Goal: Check status: Check status

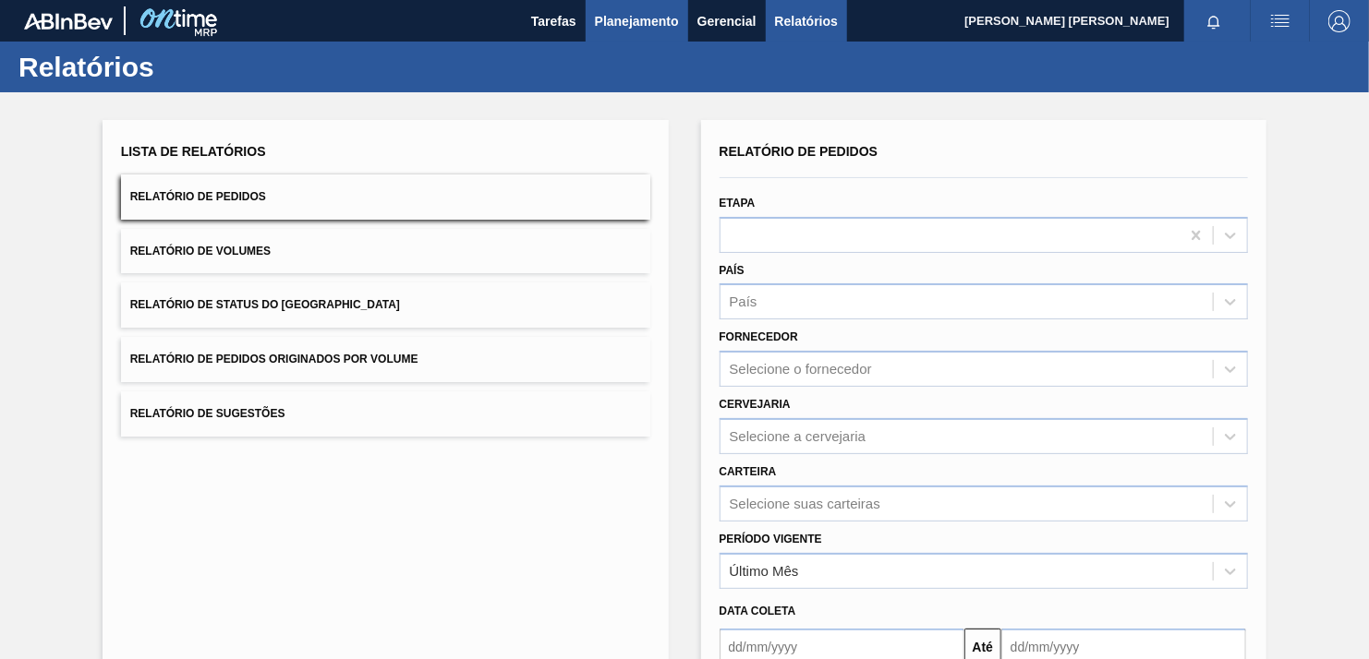
click at [618, 19] on span "Planejamento" at bounding box center [637, 21] width 84 height 22
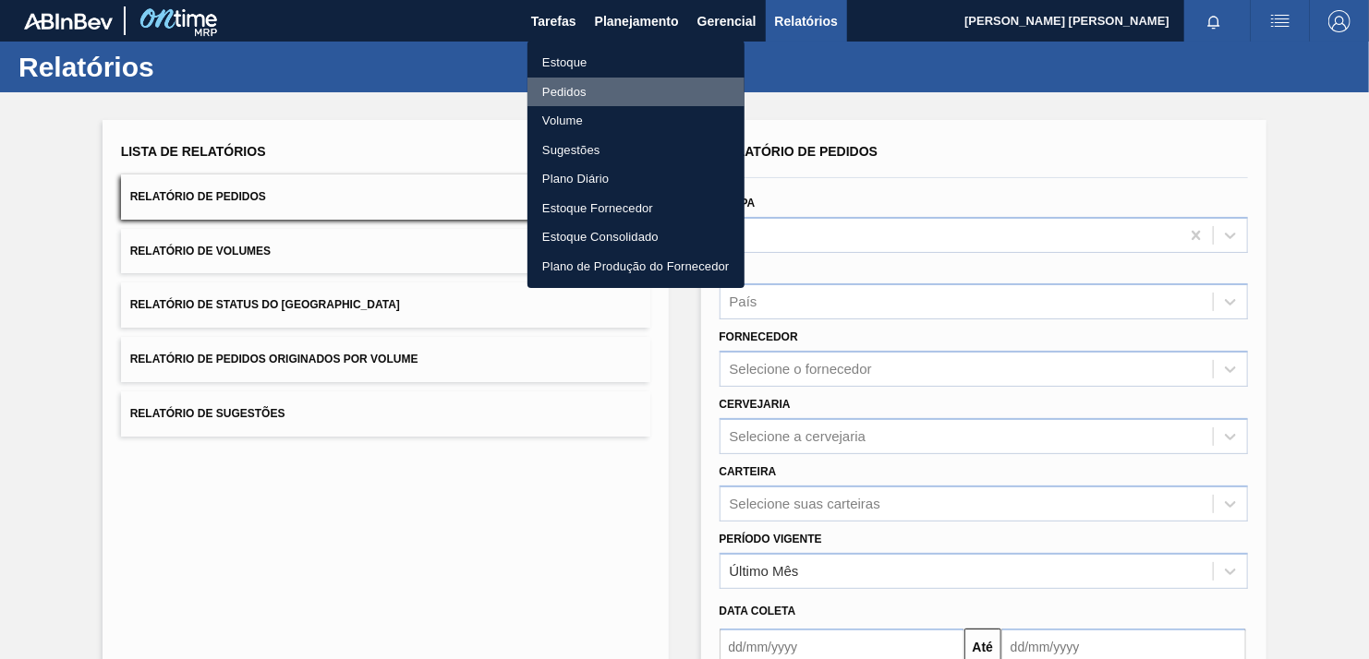
click at [565, 88] on li "Pedidos" at bounding box center [635, 93] width 217 height 30
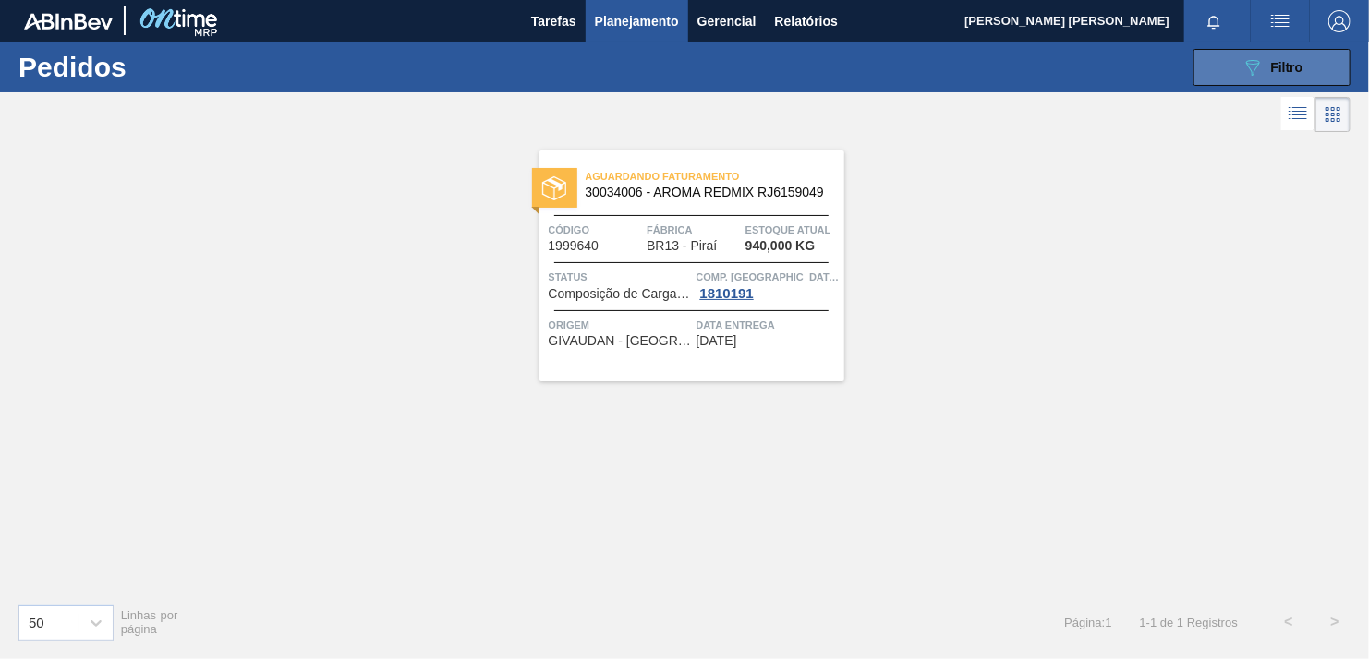
click at [1243, 80] on button "089F7B8B-B2A5-4AFE-B5C0-19BA573D28AC Filtro" at bounding box center [1271, 67] width 157 height 37
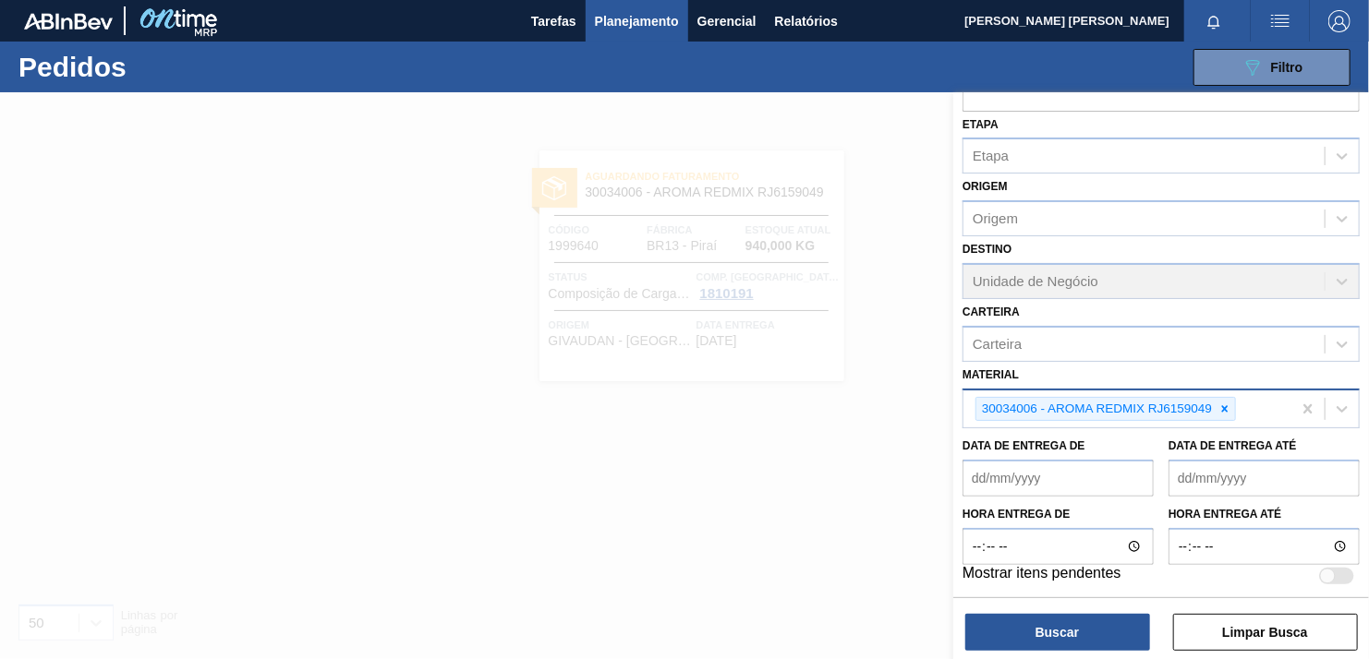
click at [1222, 403] on icon at bounding box center [1224, 409] width 13 height 13
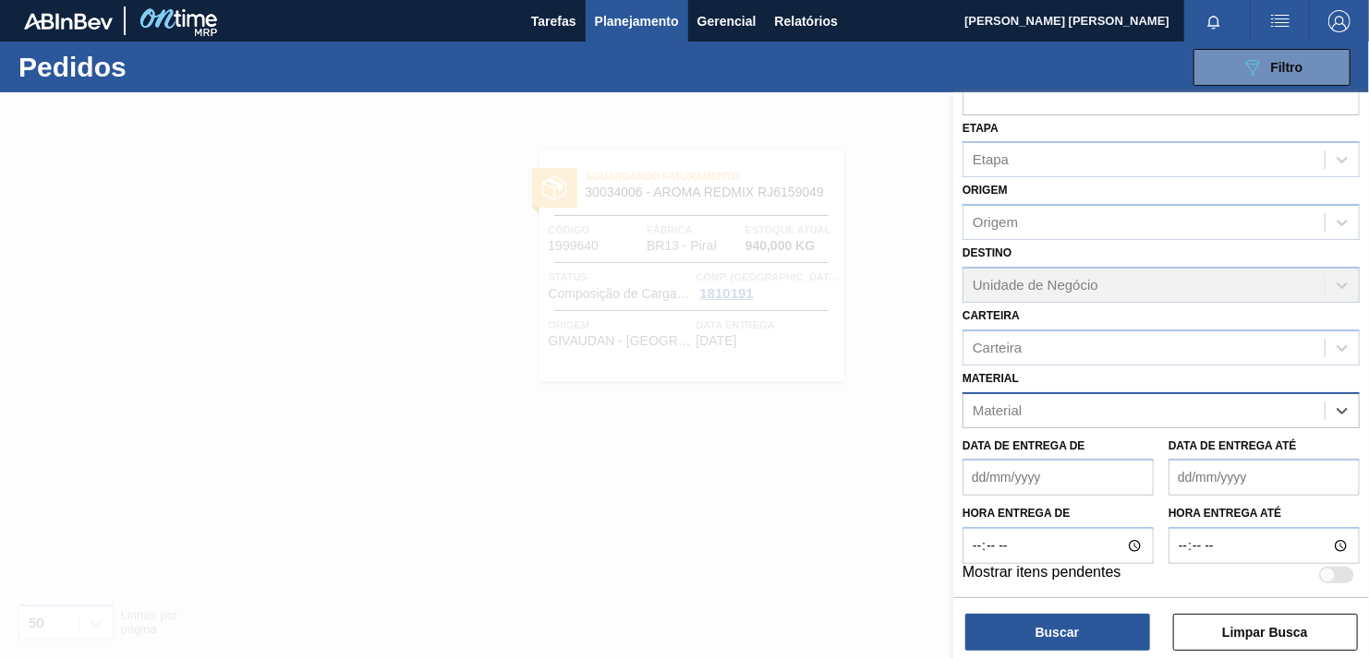
click at [1185, 403] on div "Material" at bounding box center [1143, 410] width 361 height 27
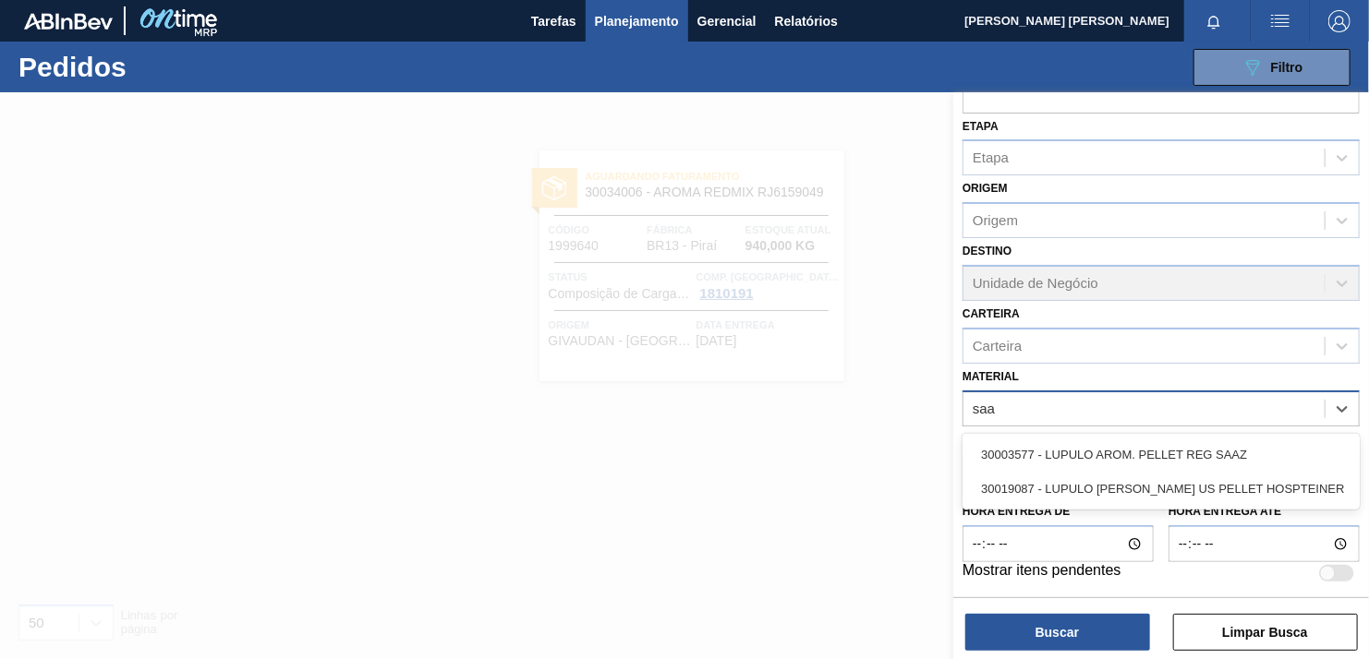
scroll to position [114, 0]
type input "saaz"
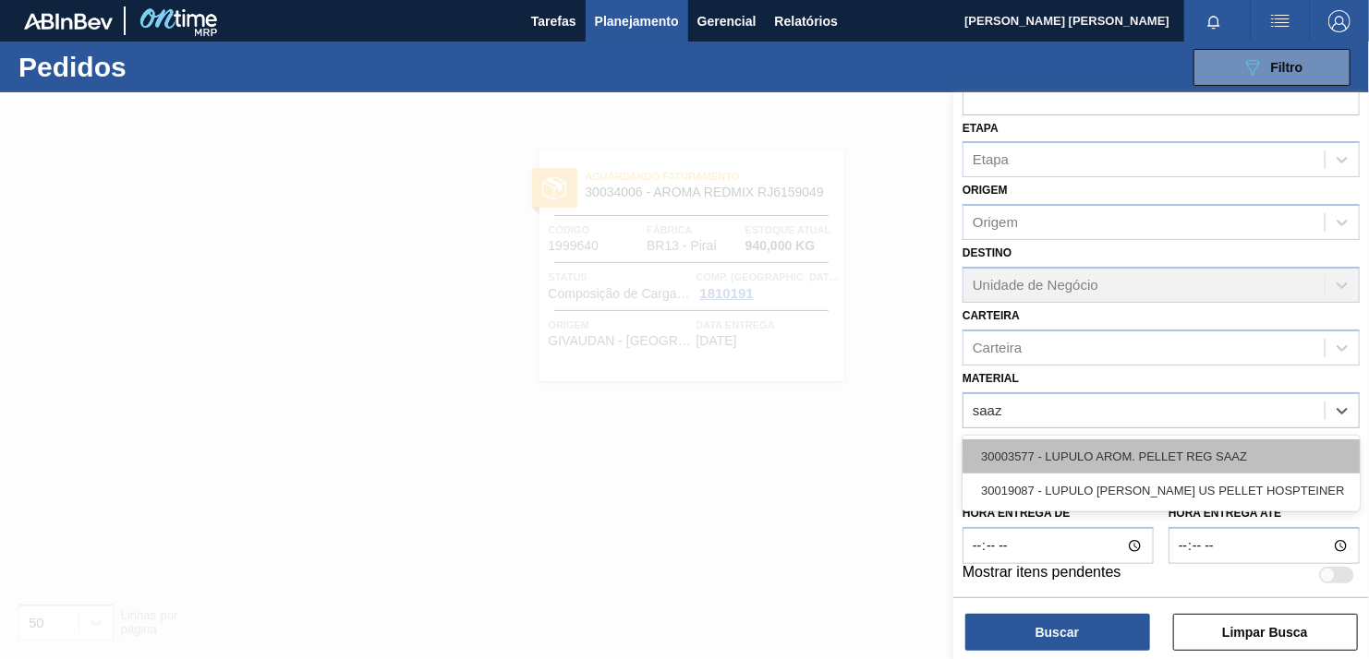
click at [1159, 452] on div "30003577 - LUPULO AROM. PELLET REG SAAZ" at bounding box center [1160, 457] width 397 height 34
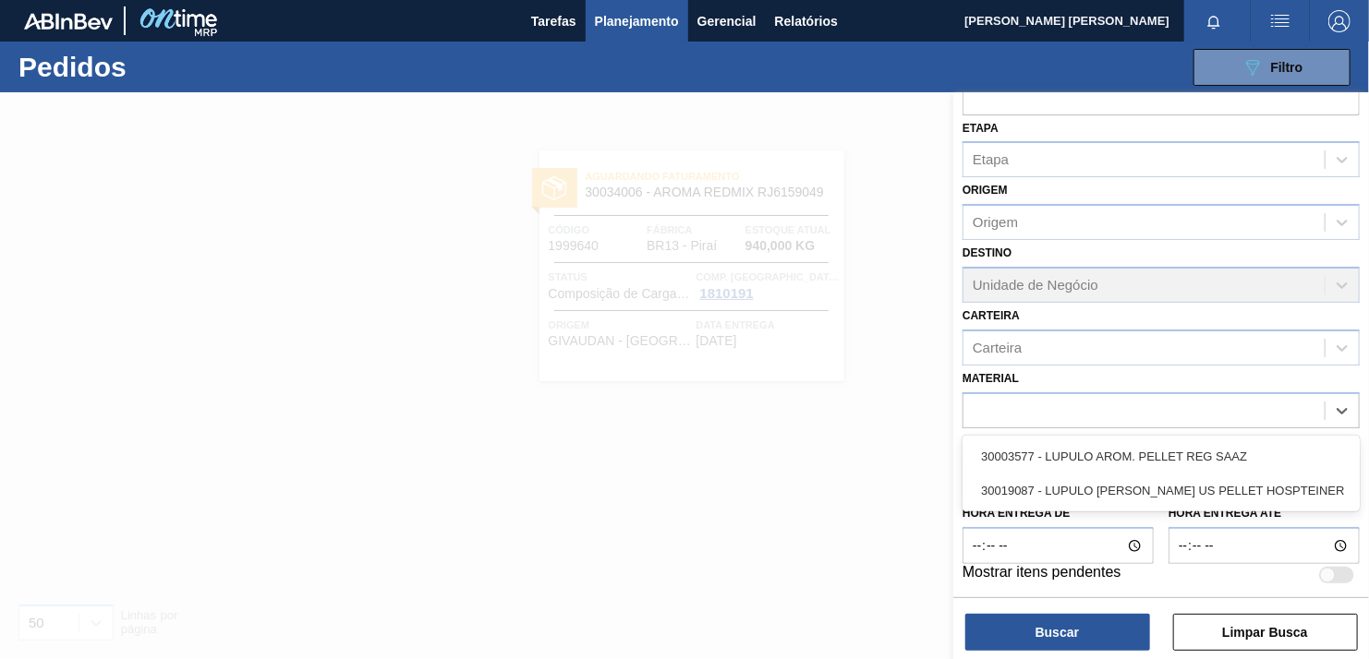
scroll to position [117, 0]
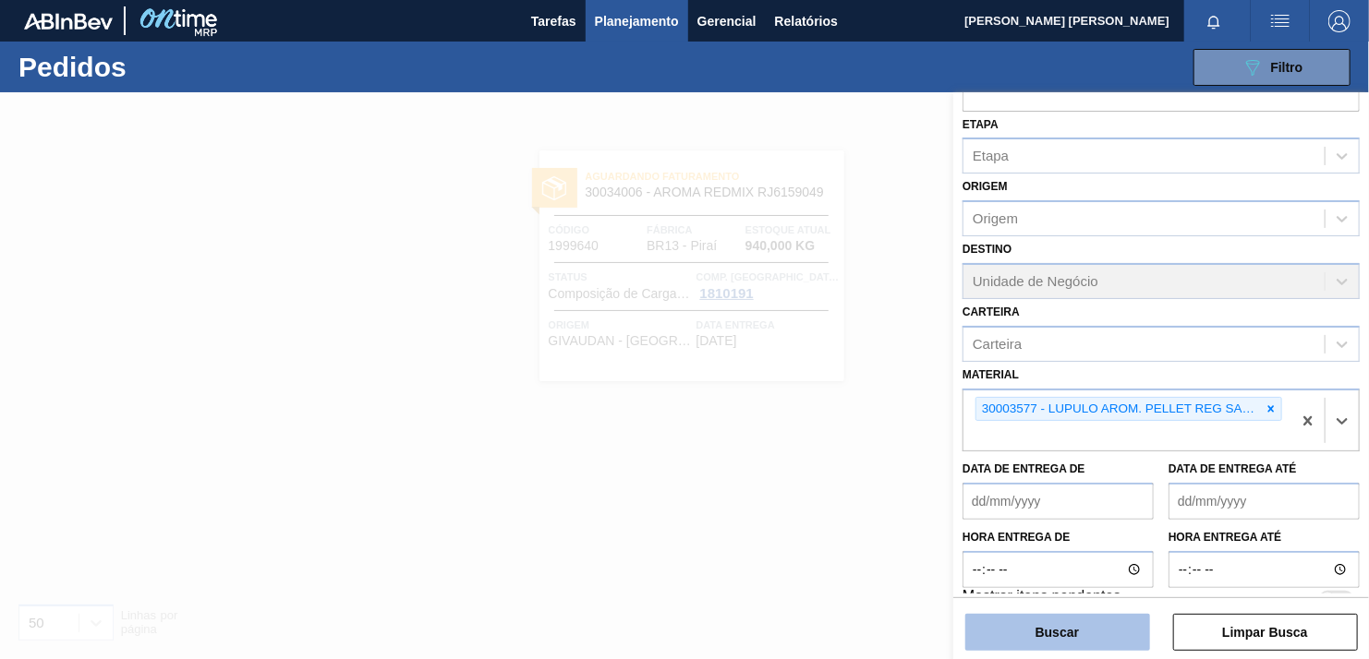
click at [1058, 638] on button "Buscar" at bounding box center [1057, 632] width 185 height 37
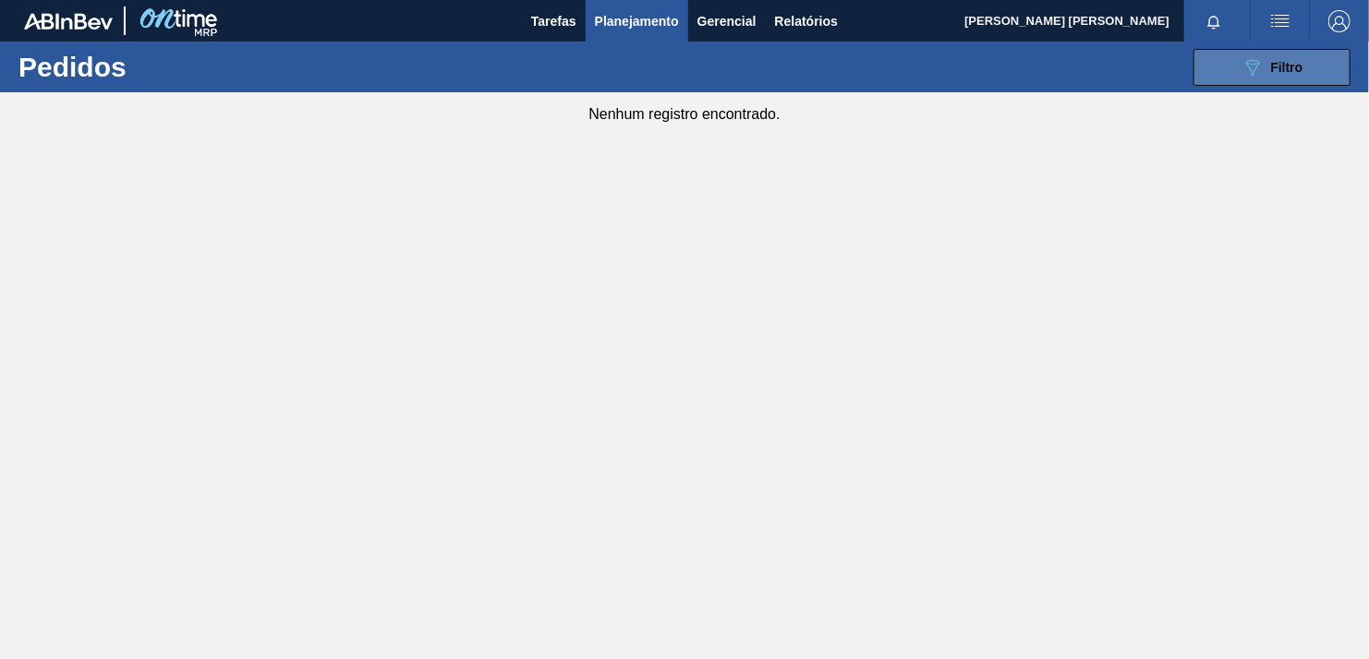
click at [1253, 60] on icon "089F7B8B-B2A5-4AFE-B5C0-19BA573D28AC" at bounding box center [1252, 67] width 22 height 22
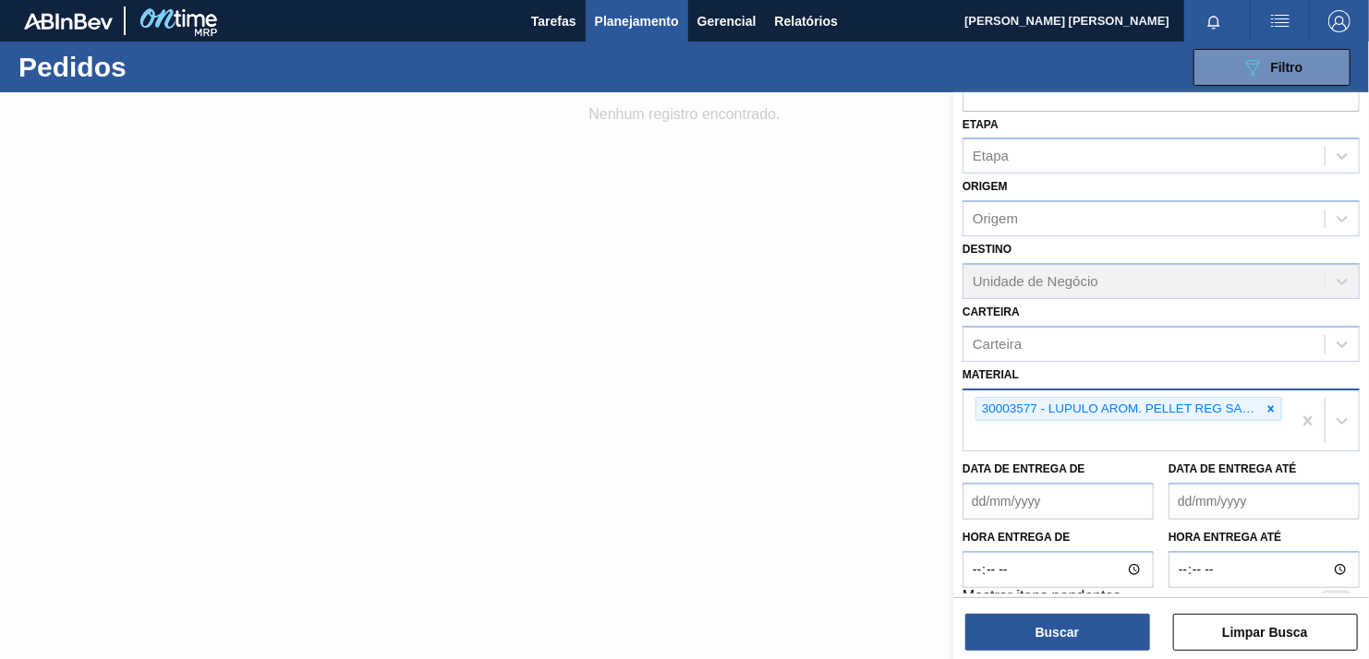
scroll to position [140, 0]
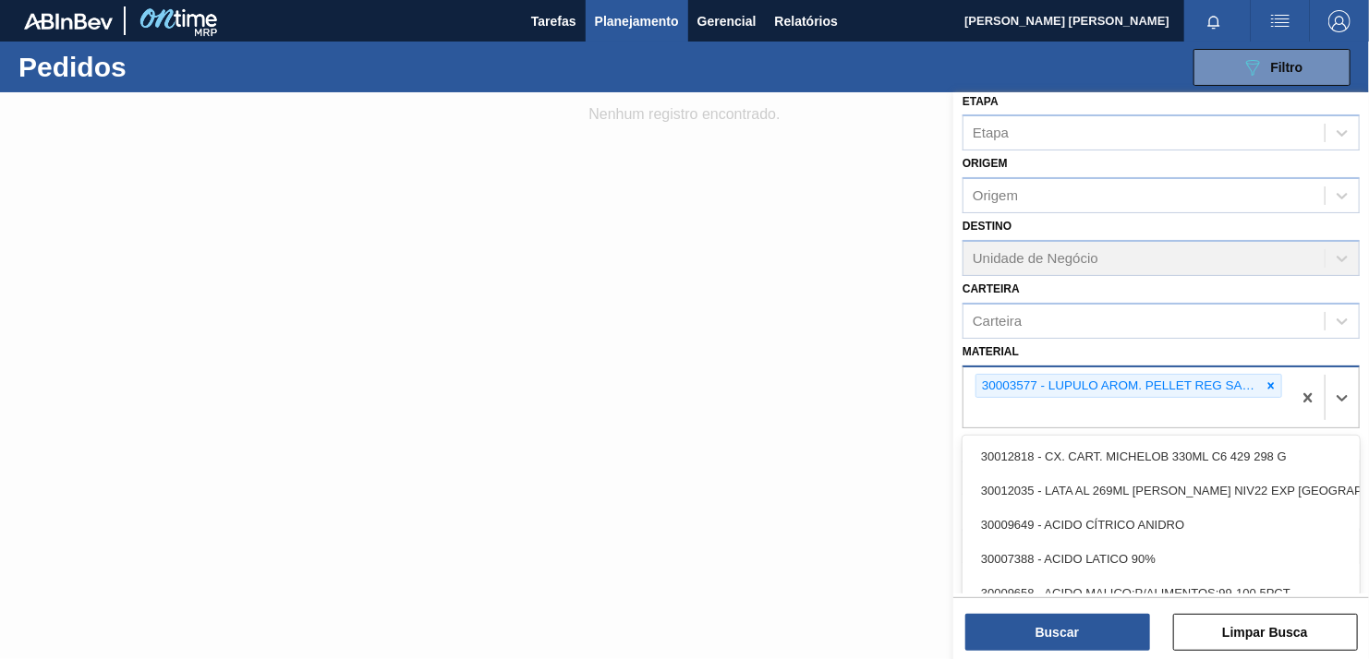
click at [1033, 382] on div "30003577 - LUPULO AROM. PELLET REG SAAZ" at bounding box center [1118, 386] width 284 height 23
drag, startPoint x: 1033, startPoint y: 382, endPoint x: 1022, endPoint y: 383, distance: 11.1
click at [1033, 383] on div "30003577 - LUPULO AROM. PELLET REG SAAZ" at bounding box center [1118, 386] width 284 height 23
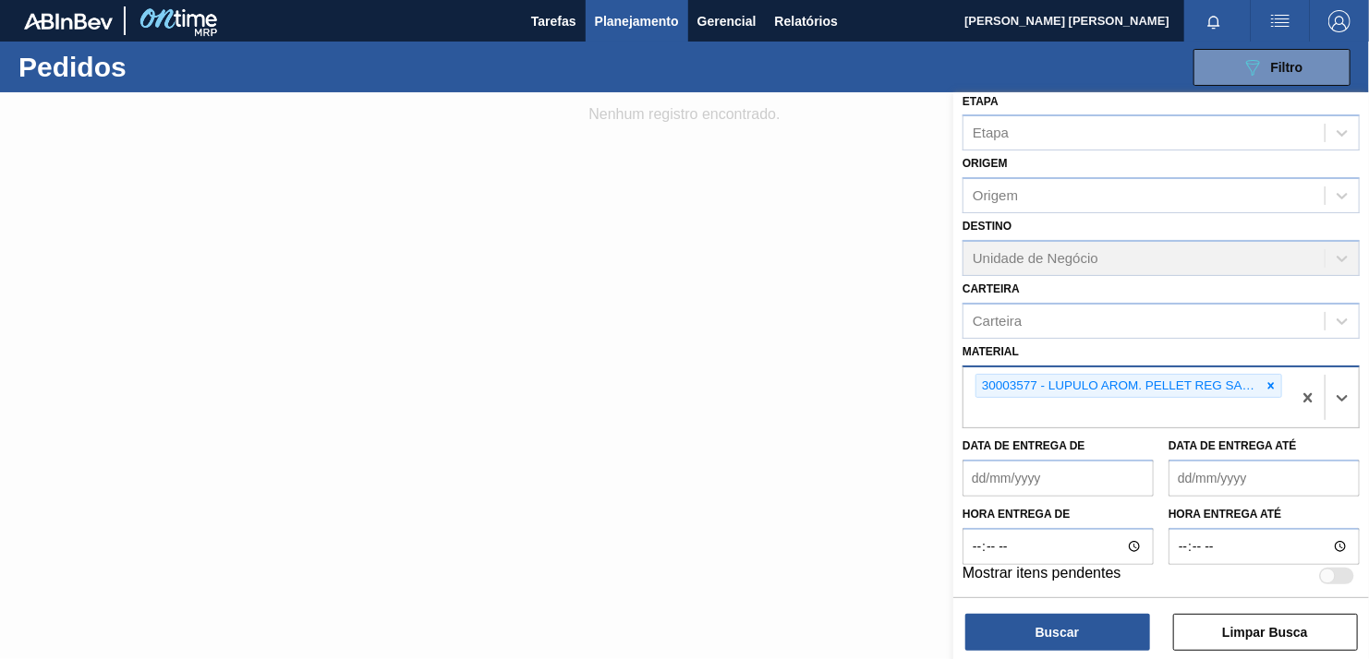
click at [1004, 383] on div "30003577 - LUPULO AROM. PELLET REG SAAZ" at bounding box center [1118, 386] width 284 height 23
click at [1150, 402] on div "30003577 - LUPULO AROM. PELLET REG SAAZ" at bounding box center [1127, 398] width 328 height 61
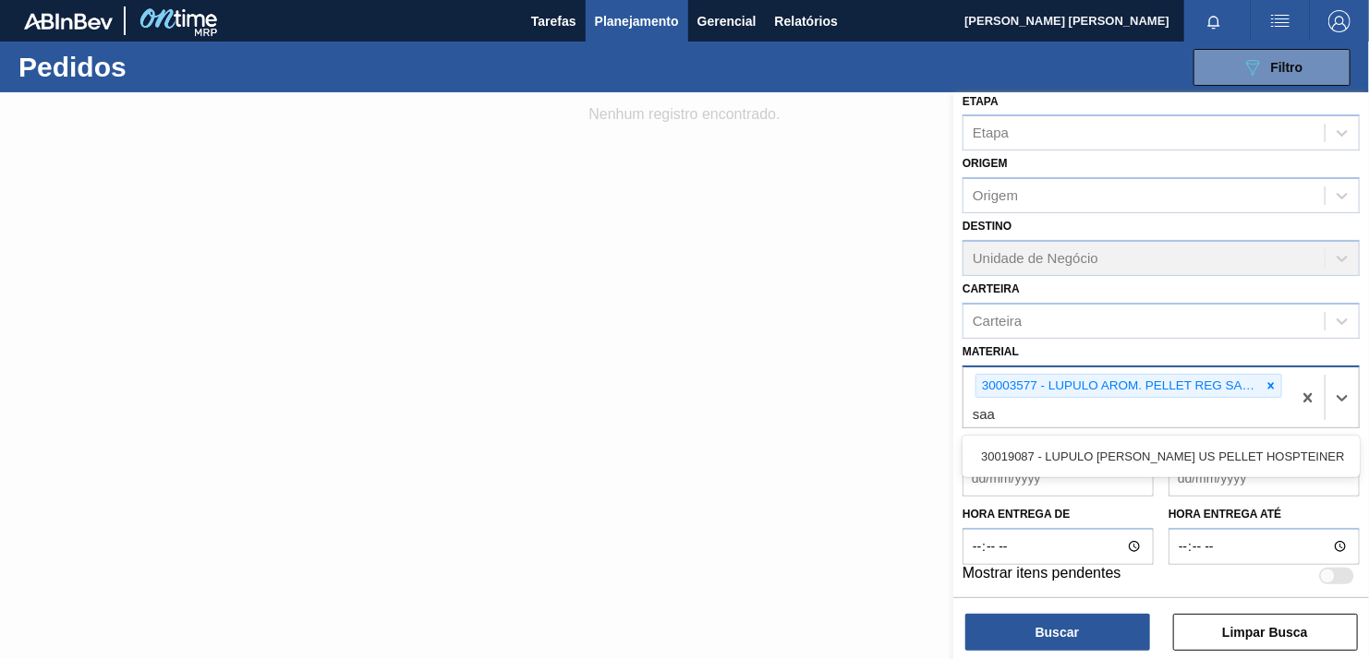
type input "saaz"
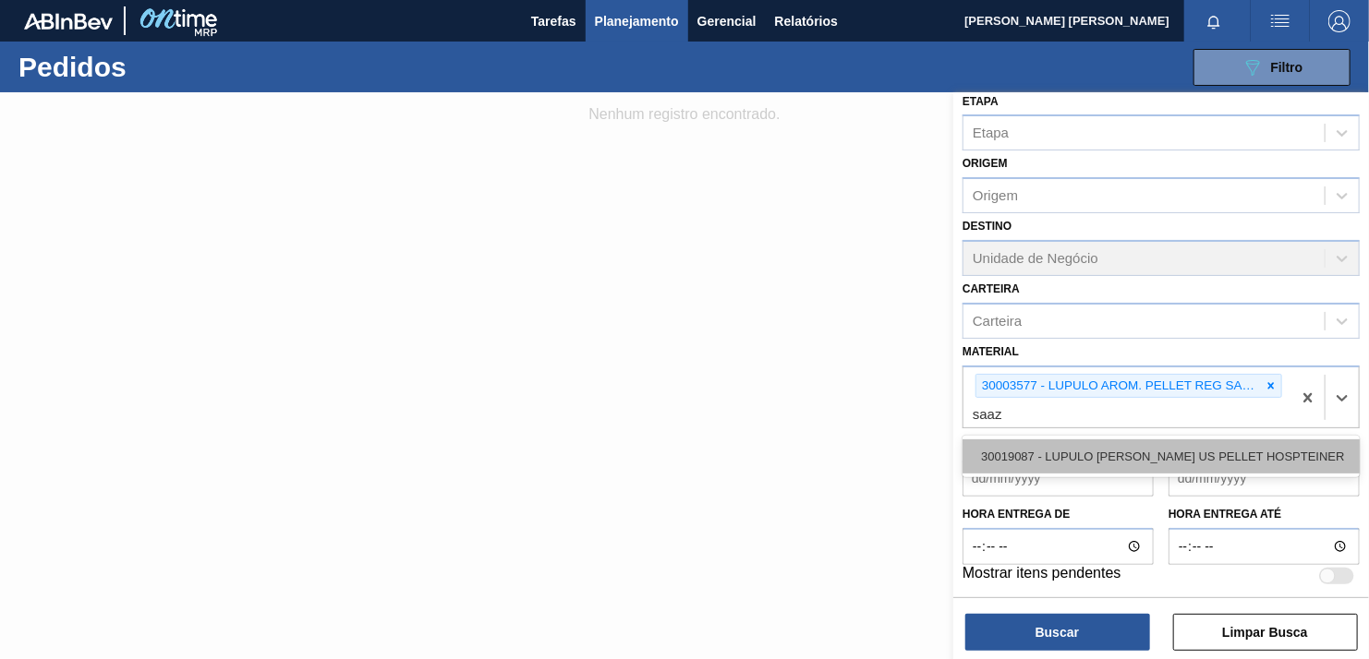
click at [1130, 448] on div "30019087 - LUPULO [PERSON_NAME] US PELLET HOSPTEINER" at bounding box center [1160, 457] width 397 height 34
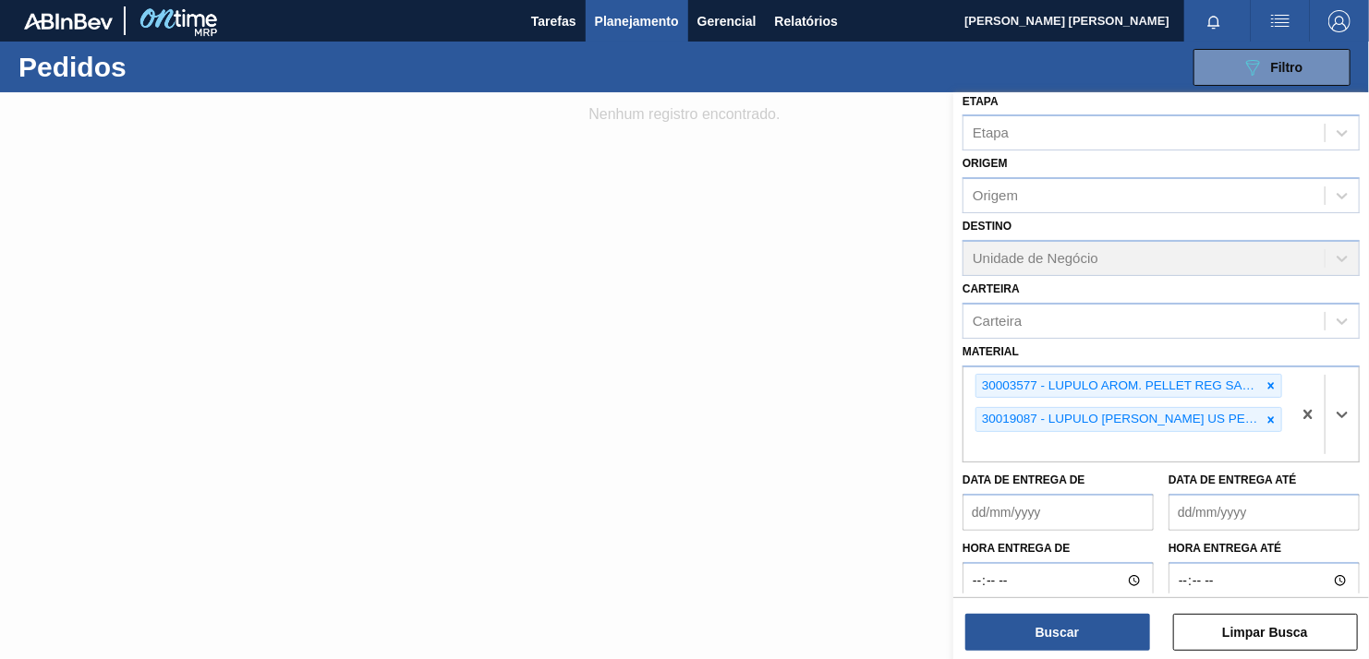
click at [1056, 612] on div "Buscar Limpar Busca" at bounding box center [1161, 624] width 416 height 52
click at [1056, 630] on button "Buscar" at bounding box center [1057, 632] width 185 height 37
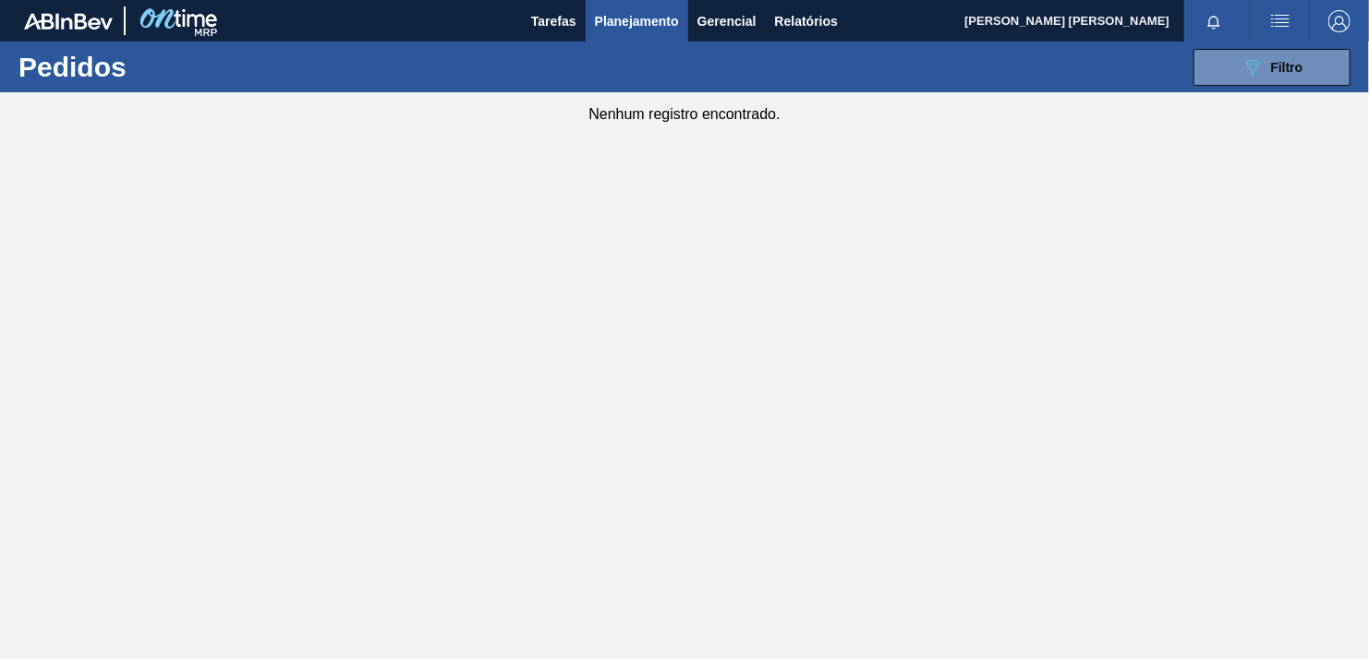
click at [1246, 36] on div at bounding box center [1217, 21] width 66 height 42
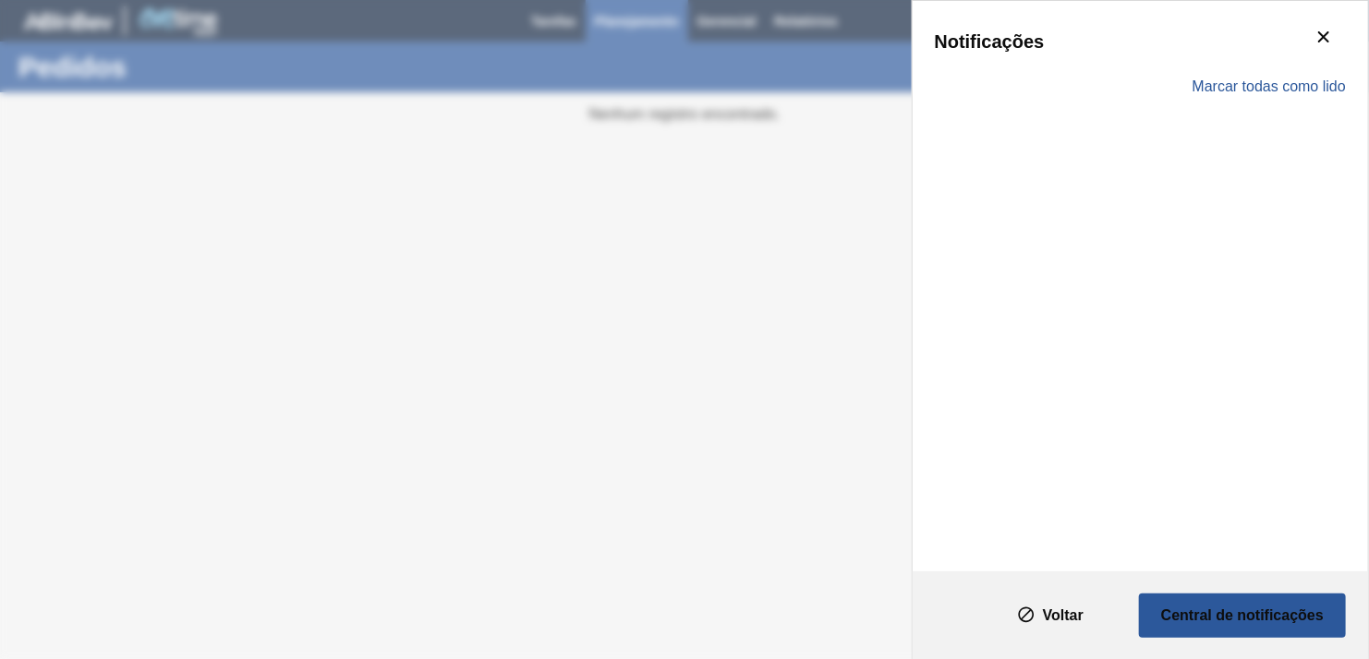
click at [1266, 69] on div "Marcar todas como lido" at bounding box center [1141, 87] width 412 height 54
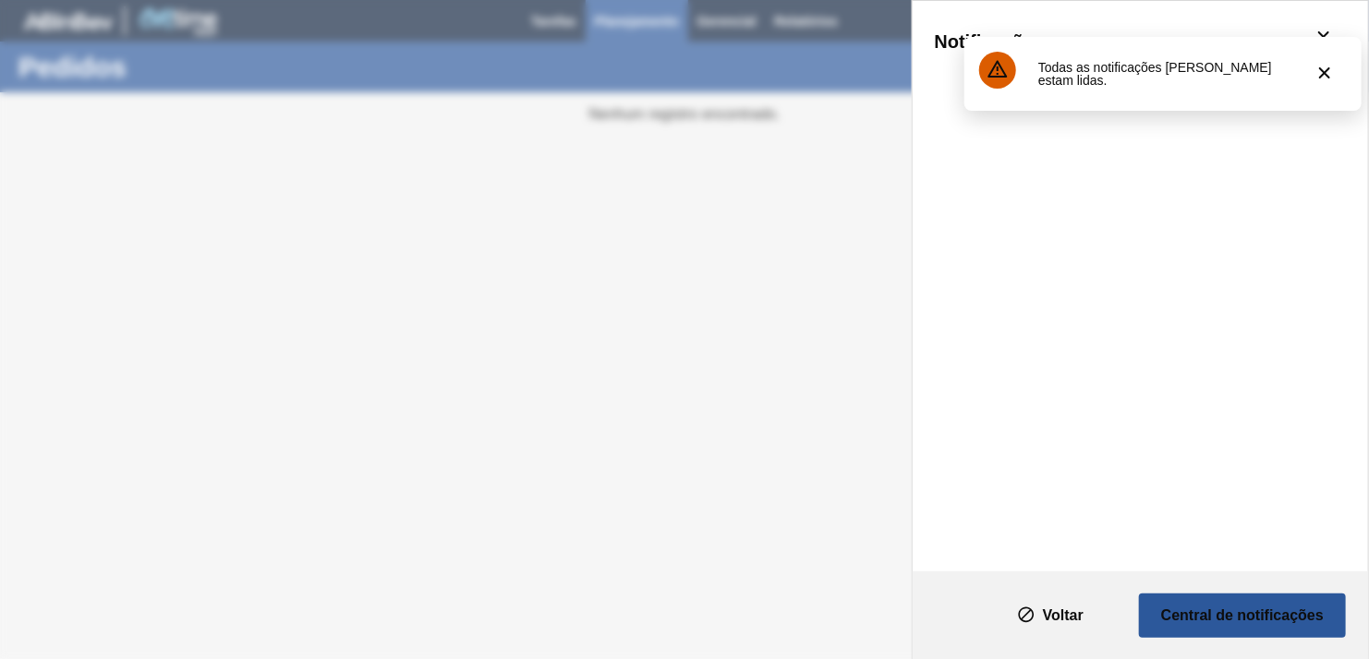
click at [779, 175] on div "Notificações Marcar todas como lido" at bounding box center [684, 329] width 1369 height 659
click at [1323, 85] on clb-icon "botão de ícone" at bounding box center [1324, 74] width 22 height 25
click at [1323, 85] on span "Marcar todas como lido" at bounding box center [1268, 87] width 153 height 17
click at [797, 127] on div "Notificações Marcar todas como lido" at bounding box center [684, 329] width 1369 height 659
click at [1323, 77] on icon "botão de ícone" at bounding box center [1324, 73] width 22 height 22
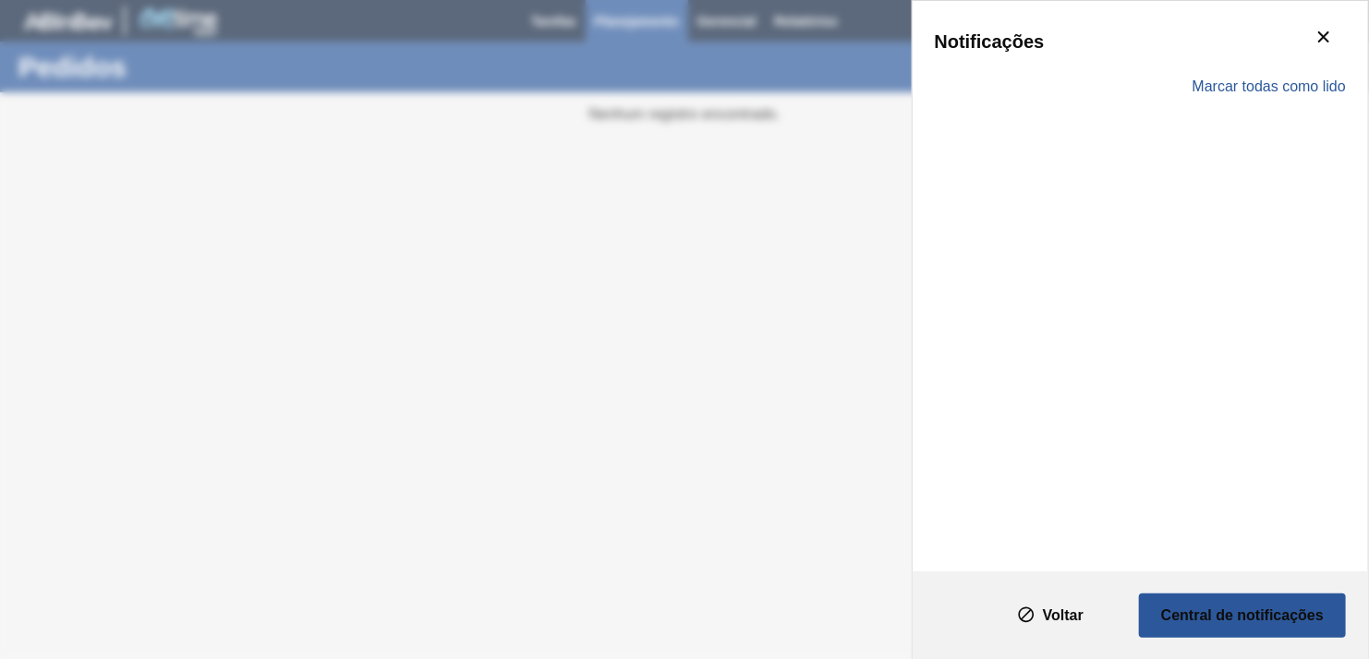
click at [798, 184] on div "Notificações Marcar todas como lido" at bounding box center [684, 329] width 1369 height 659
click at [1318, 26] on icon "botão de ícone" at bounding box center [1323, 37] width 22 height 22
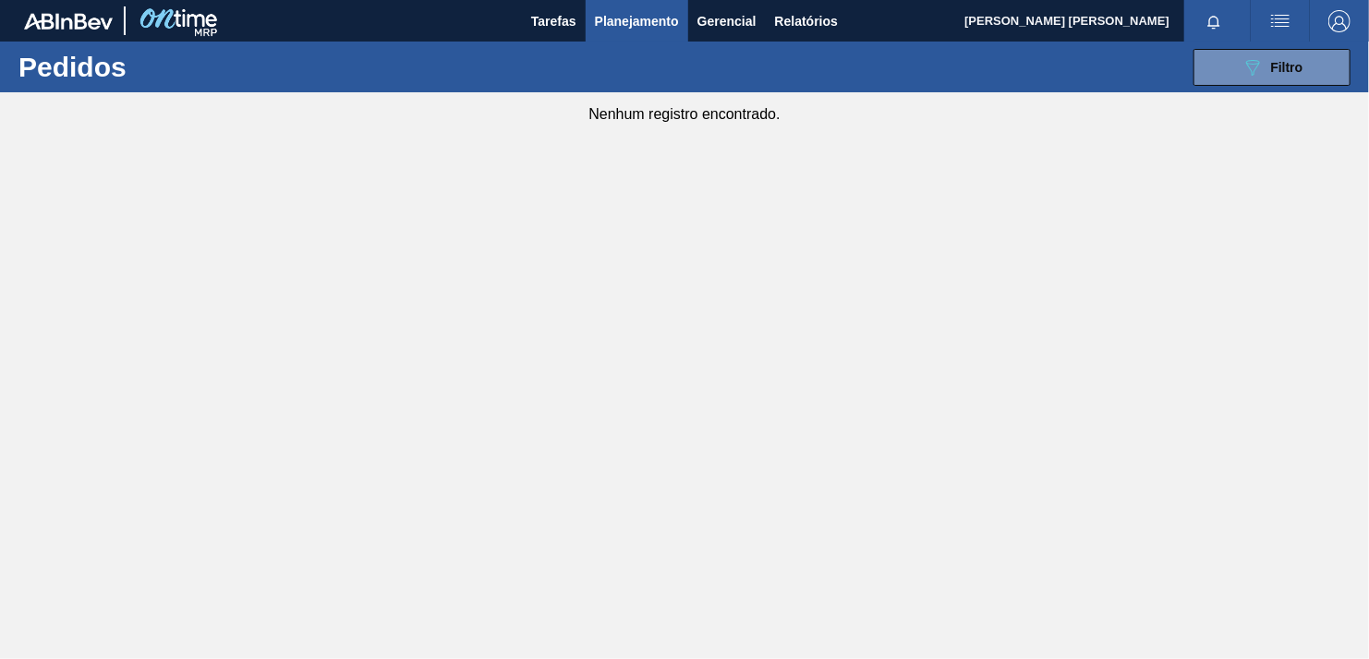
click at [809, 187] on main "Tarefas Planejamento Gerencial Relatórios [PERSON_NAME] [PERSON_NAME] todas com…" at bounding box center [684, 329] width 1369 height 659
click at [1274, 63] on span "Filtro" at bounding box center [1287, 67] width 32 height 15
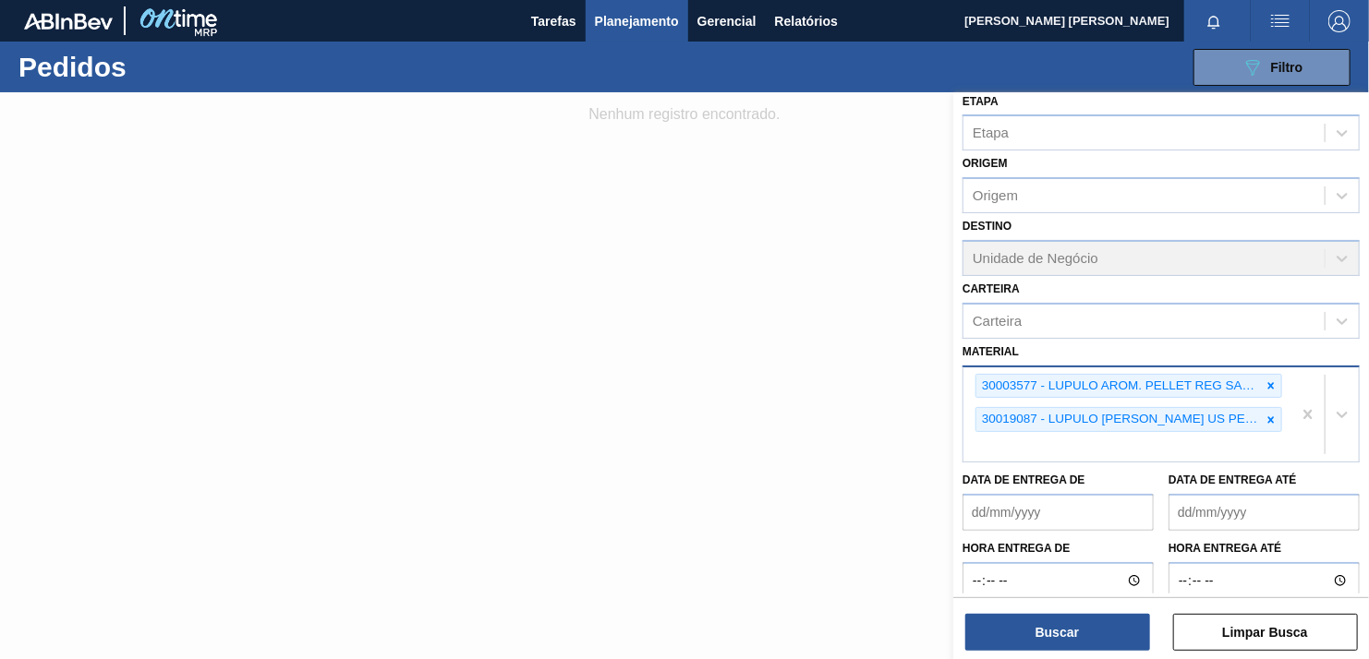
scroll to position [175, 0]
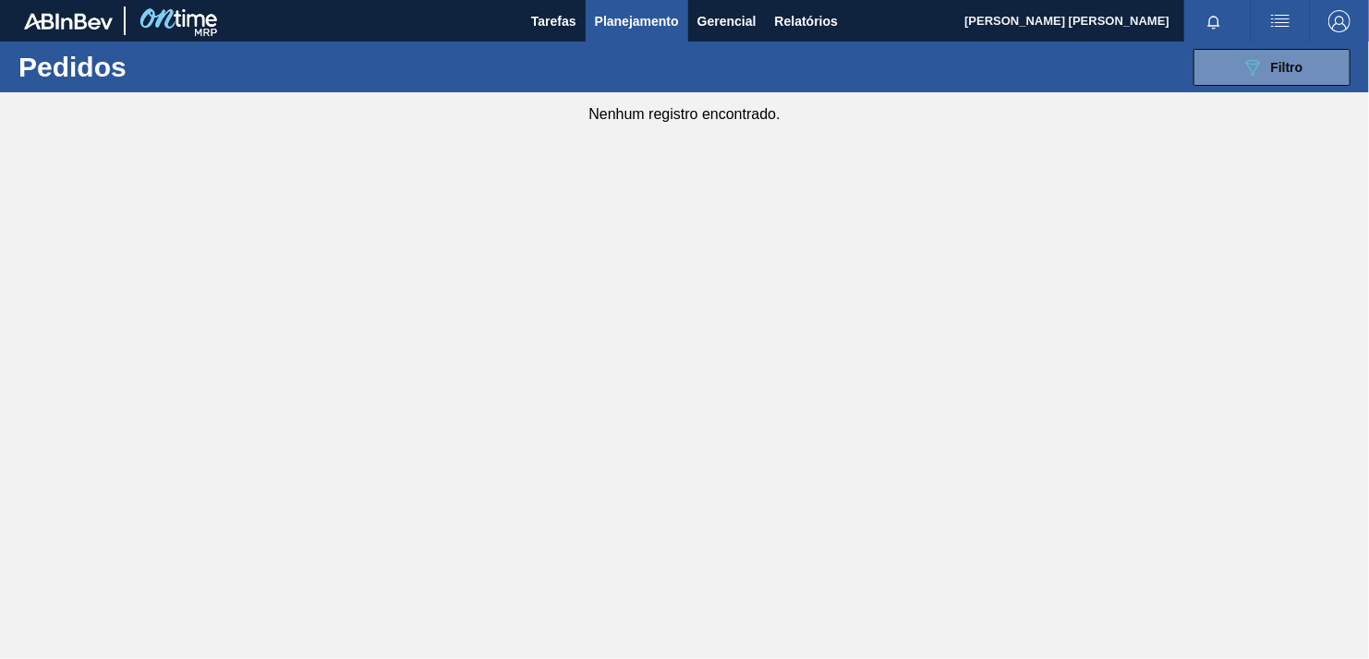
click at [1306, 272] on main "Tarefas Planejamento Gerencial Relatórios [PERSON_NAME] [PERSON_NAME] todas com…" at bounding box center [684, 329] width 1369 height 659
click at [786, 22] on span "Relatórios" at bounding box center [806, 21] width 63 height 22
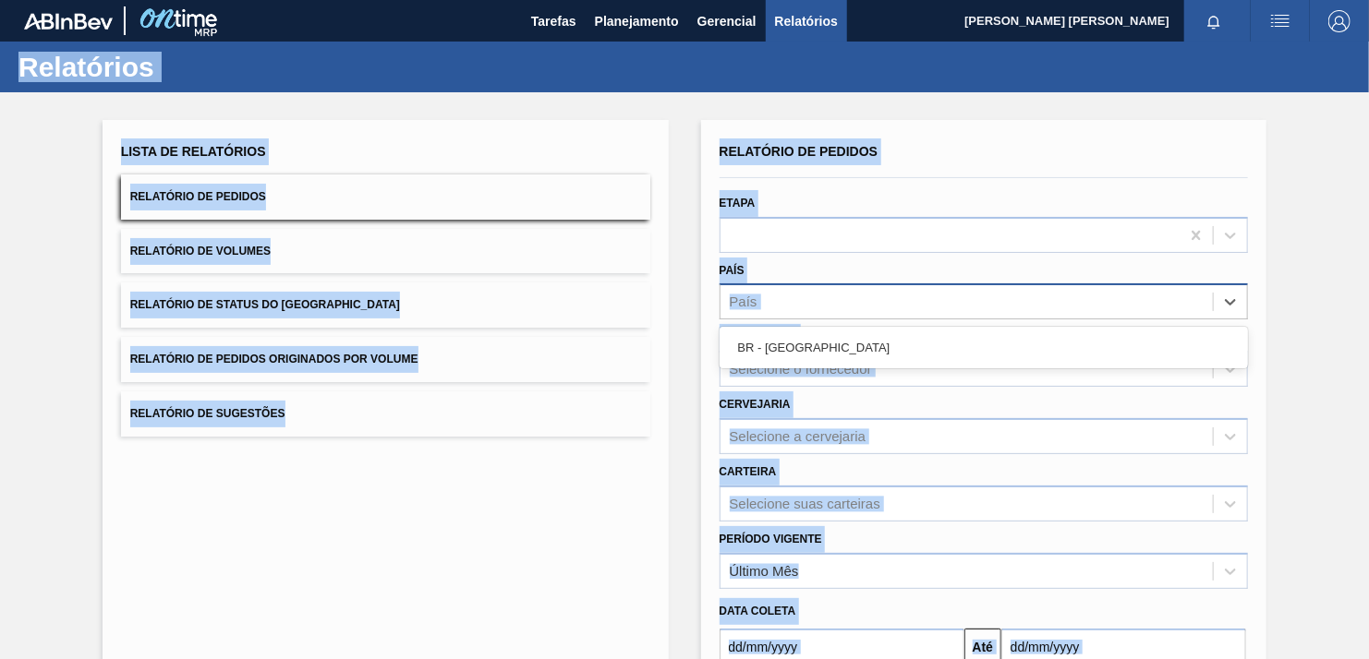
click at [791, 311] on div "País" at bounding box center [966, 302] width 493 height 27
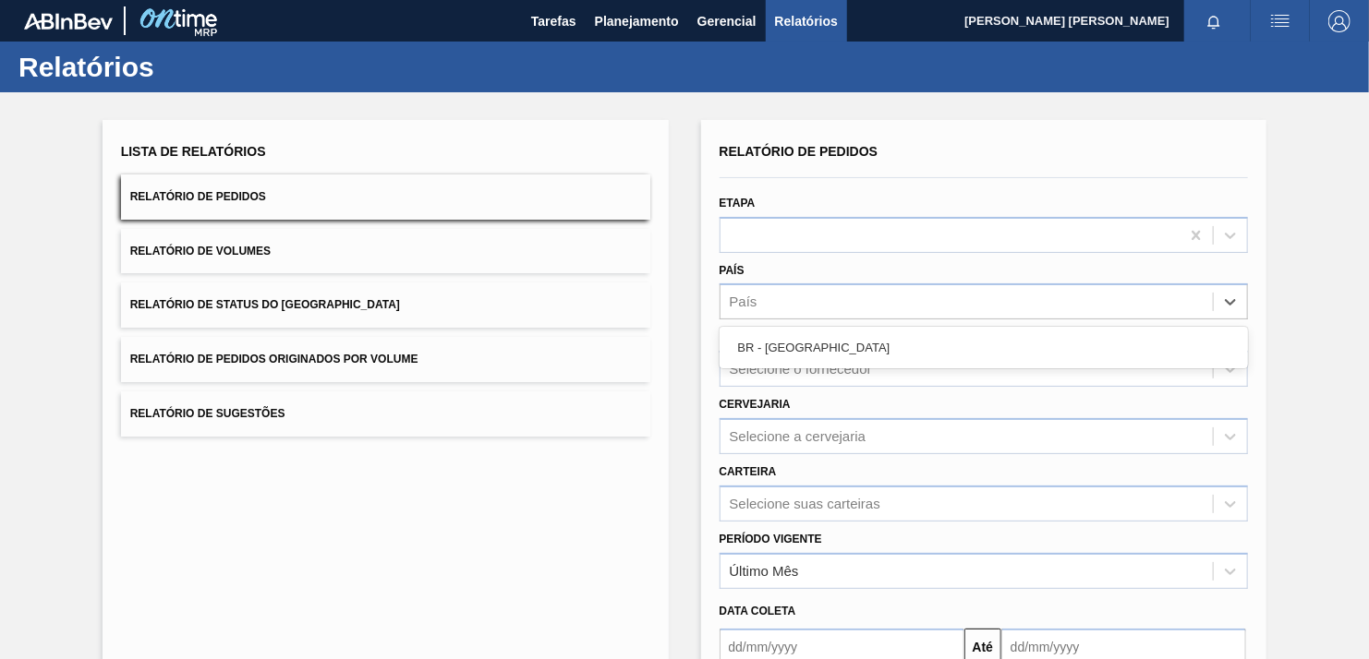
click at [804, 352] on div "BR - [GEOGRAPHIC_DATA]" at bounding box center [983, 348] width 529 height 34
click at [804, 356] on div "Selecione o fornecedor" at bounding box center [983, 369] width 529 height 36
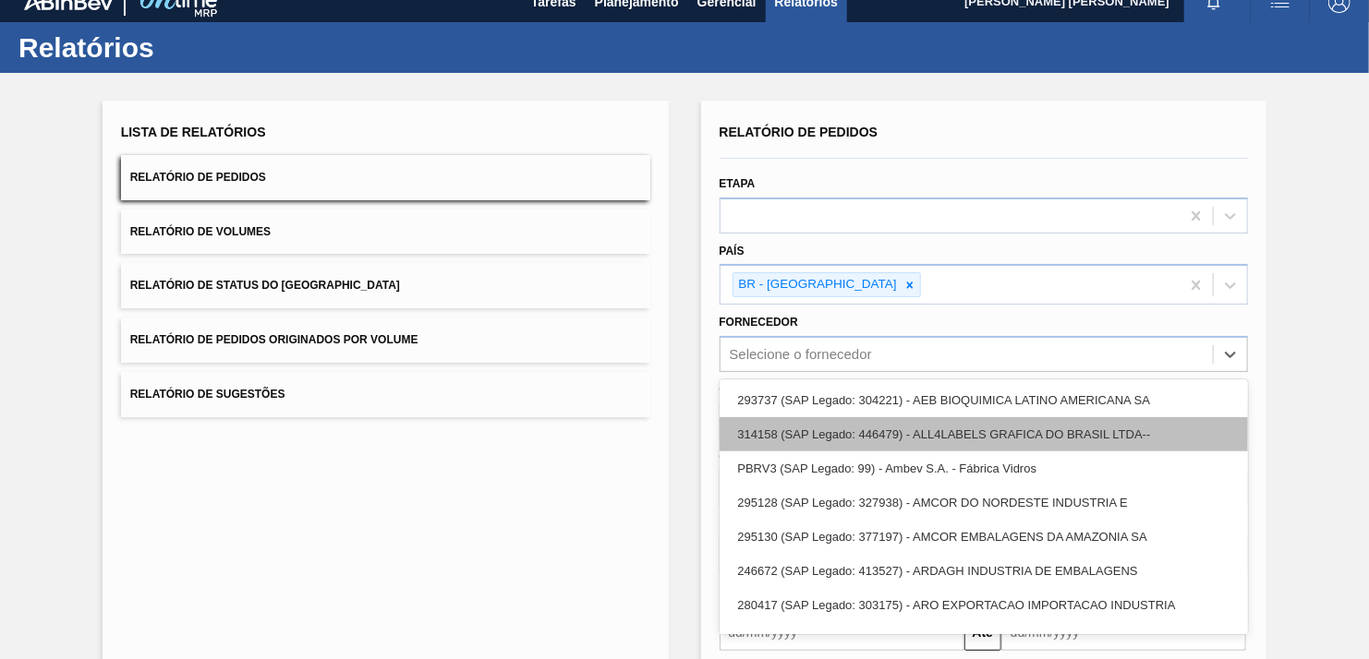
scroll to position [22, 0]
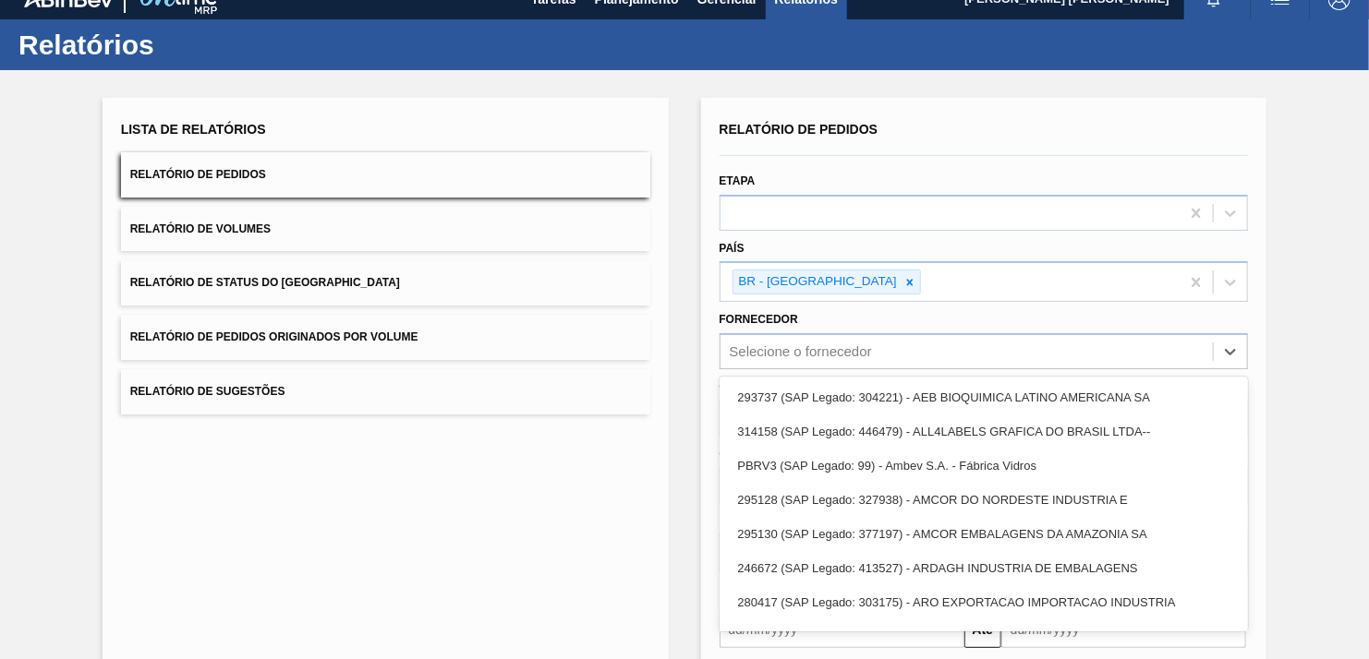
click at [631, 395] on button "Relatório de Sugestões" at bounding box center [385, 391] width 529 height 45
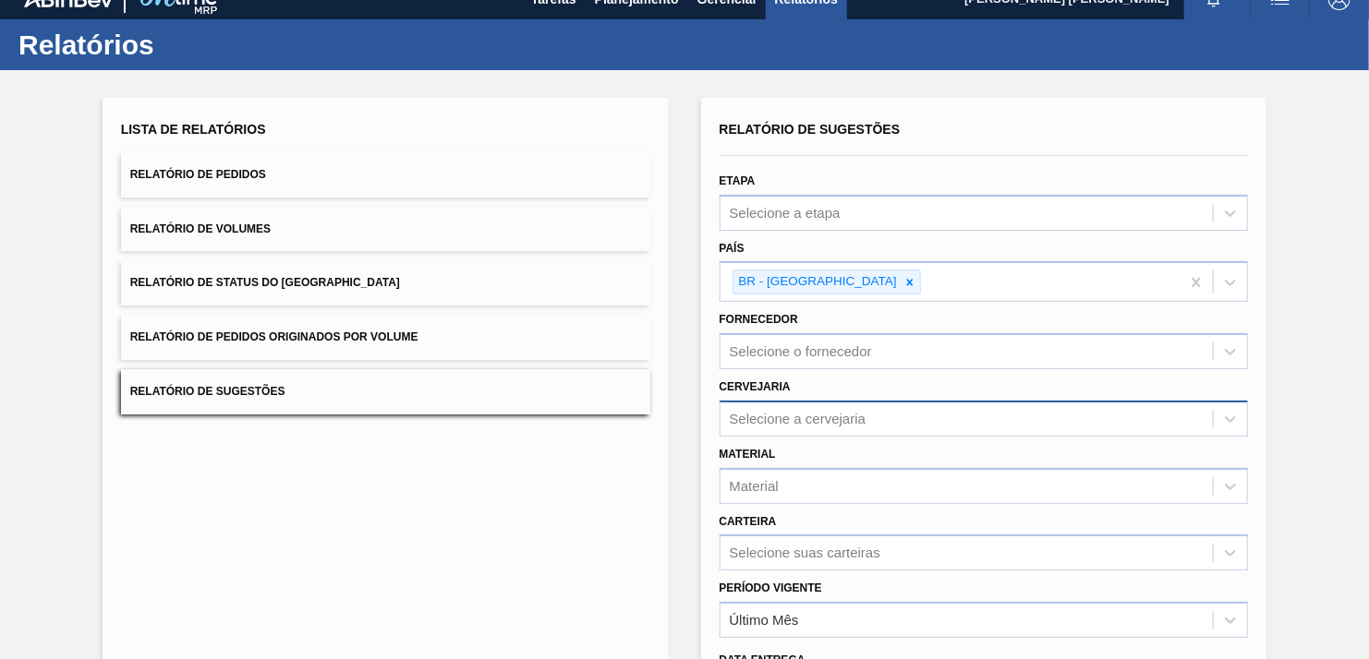
click at [781, 414] on div "Selecione a cervejaria" at bounding box center [798, 419] width 137 height 16
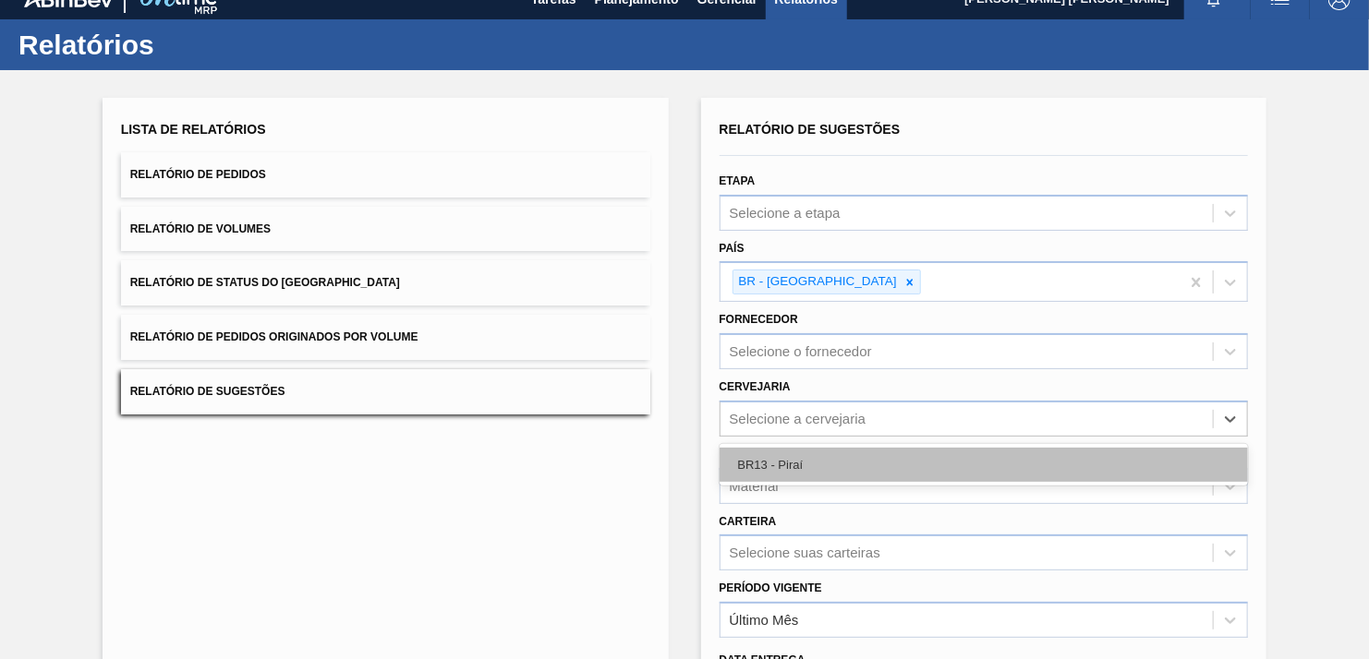
click at [780, 448] on div "BR13 - Piraí" at bounding box center [983, 465] width 529 height 34
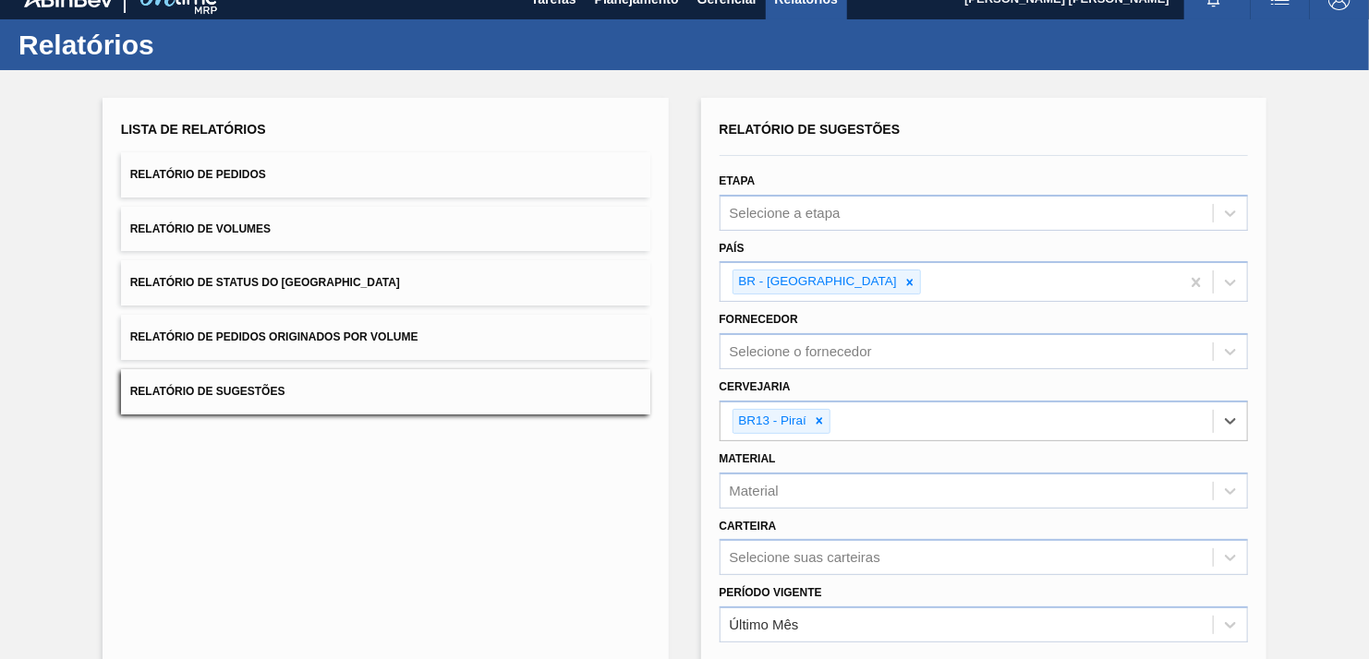
click at [218, 163] on button "Relatório de Pedidos" at bounding box center [385, 174] width 529 height 45
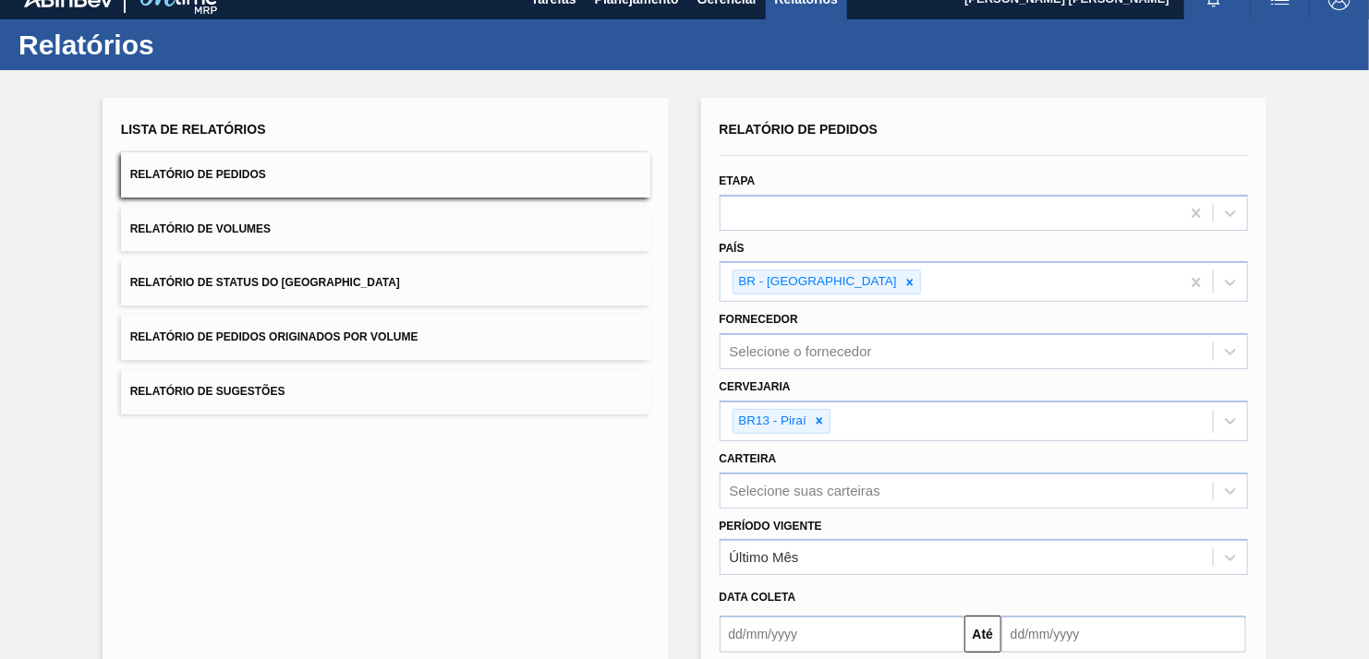
scroll to position [201, 0]
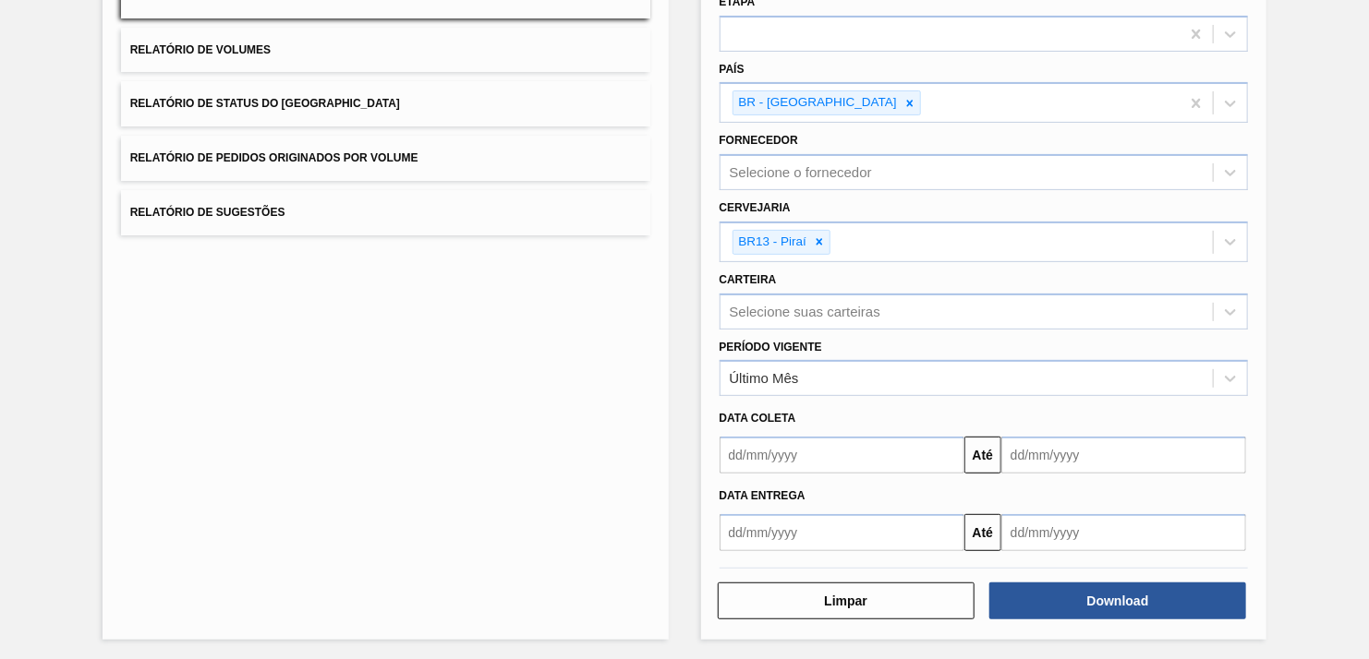
click at [800, 354] on div "Período Vigente Último Mês" at bounding box center [983, 365] width 529 height 63
click at [797, 366] on div "Último Mês" at bounding box center [966, 379] width 493 height 27
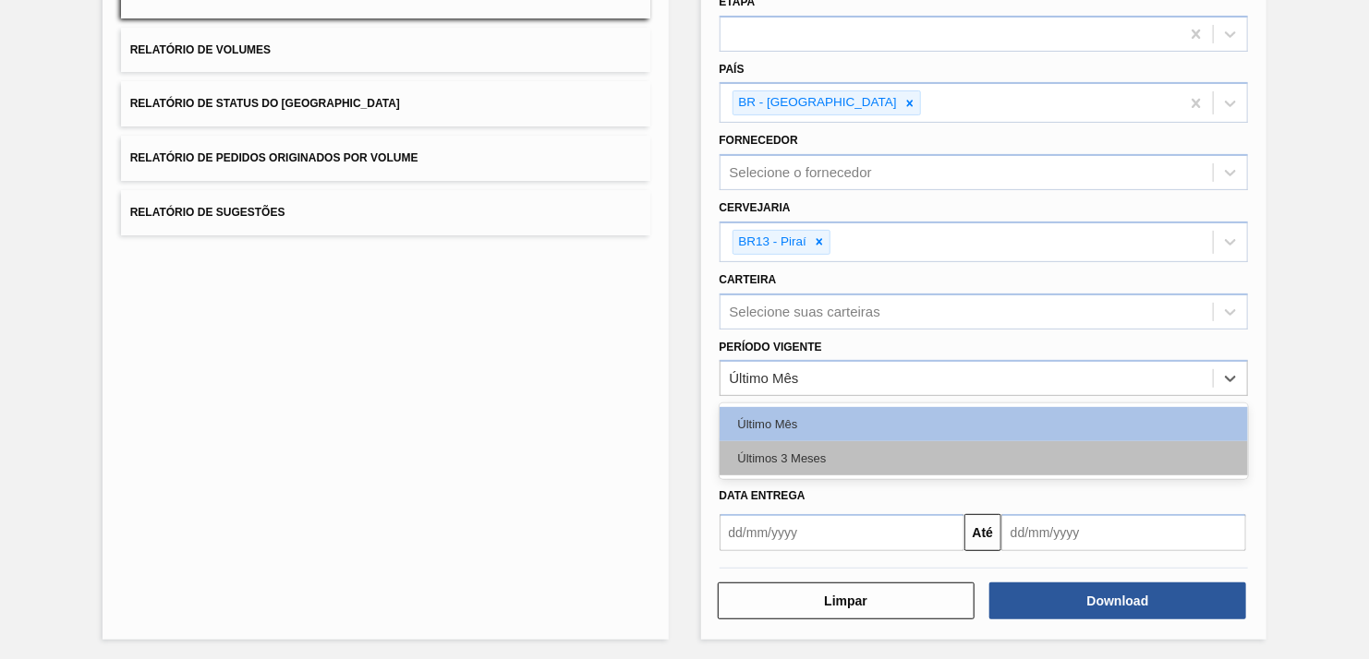
click at [779, 454] on div "Últimos 3 Meses" at bounding box center [983, 458] width 529 height 34
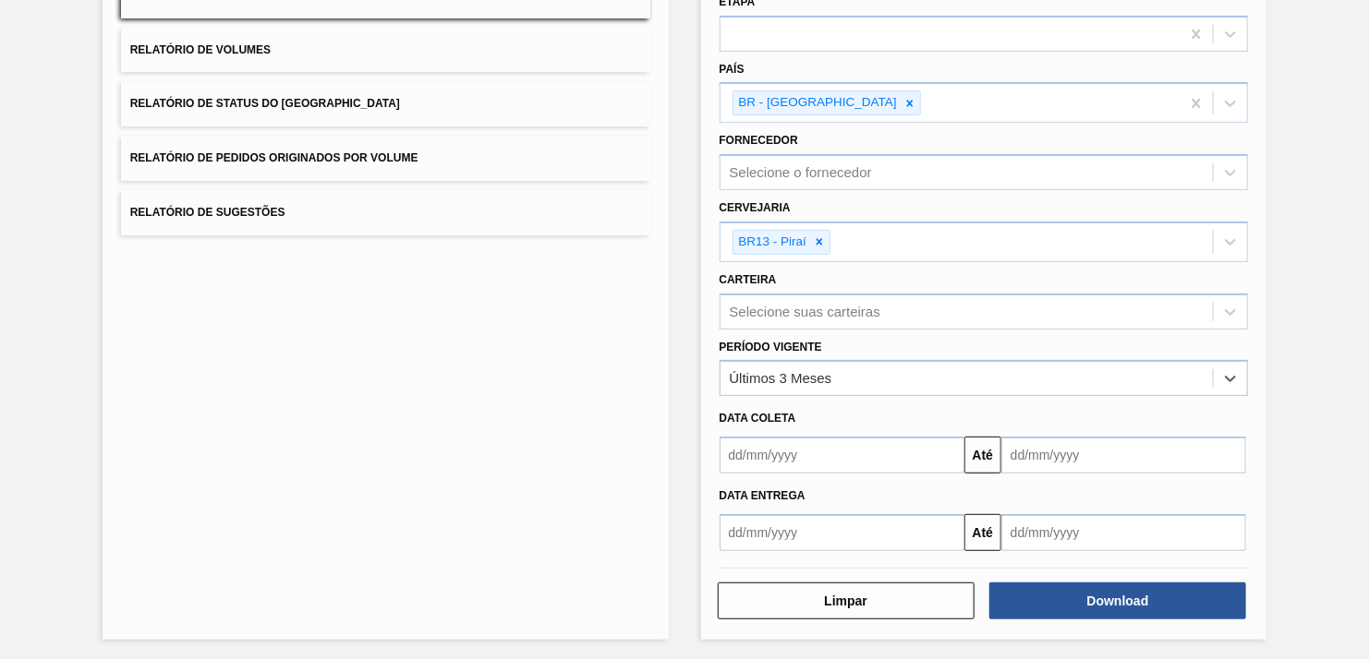
click at [778, 520] on input "text" at bounding box center [841, 532] width 245 height 37
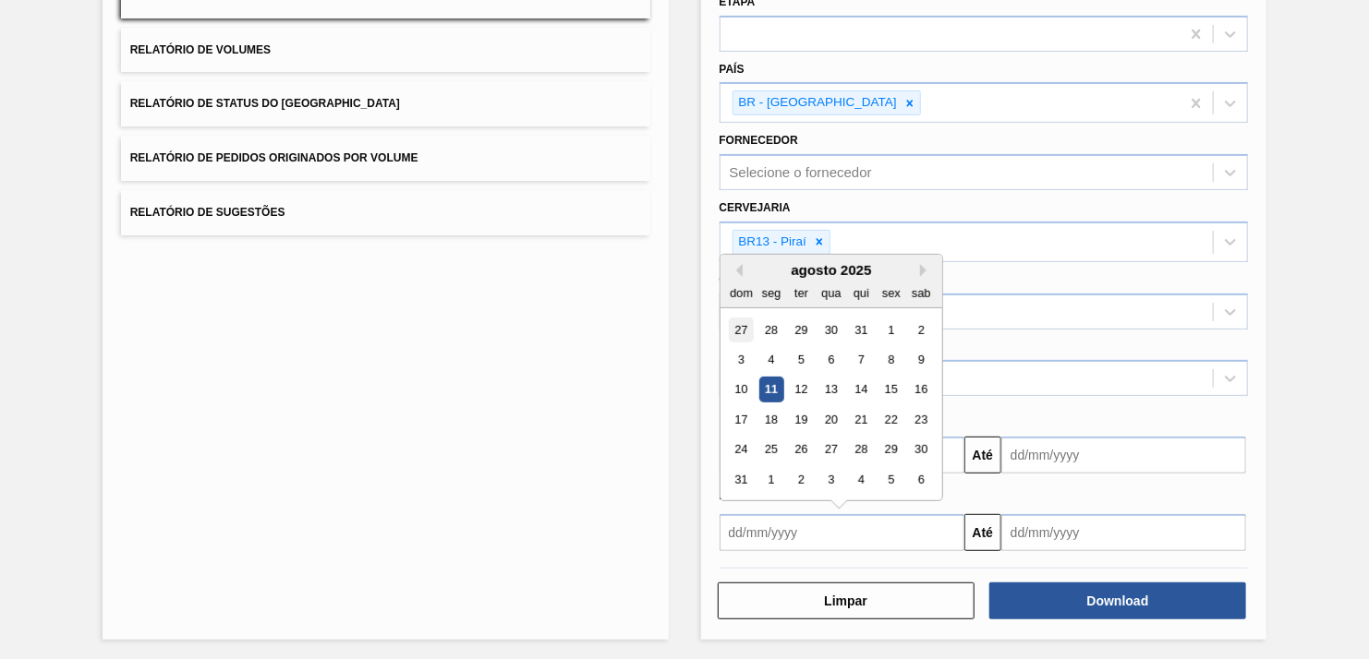
click at [741, 329] on div "27" at bounding box center [741, 329] width 25 height 25
type input "[DATE]"
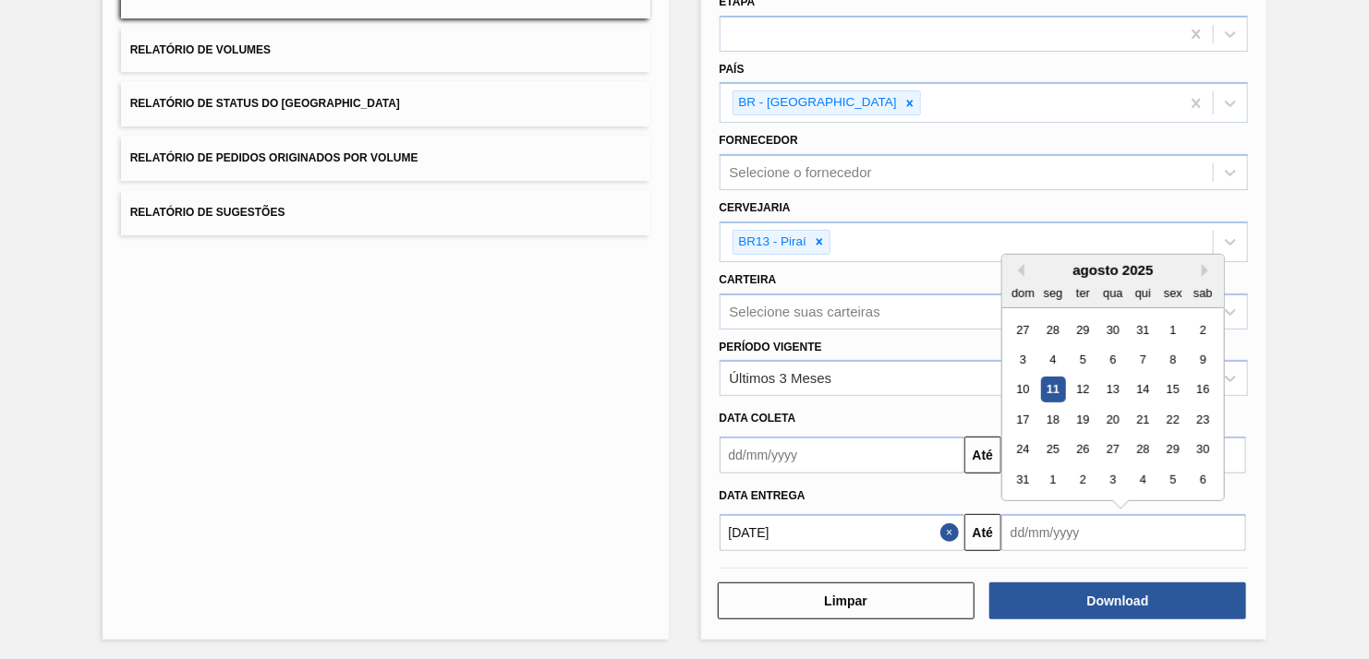
click at [1024, 528] on input "text" at bounding box center [1123, 532] width 245 height 37
click at [1207, 477] on div "6" at bounding box center [1202, 479] width 25 height 25
type input "[DATE]"
click at [1207, 478] on div "Data entrega" at bounding box center [984, 493] width 544 height 31
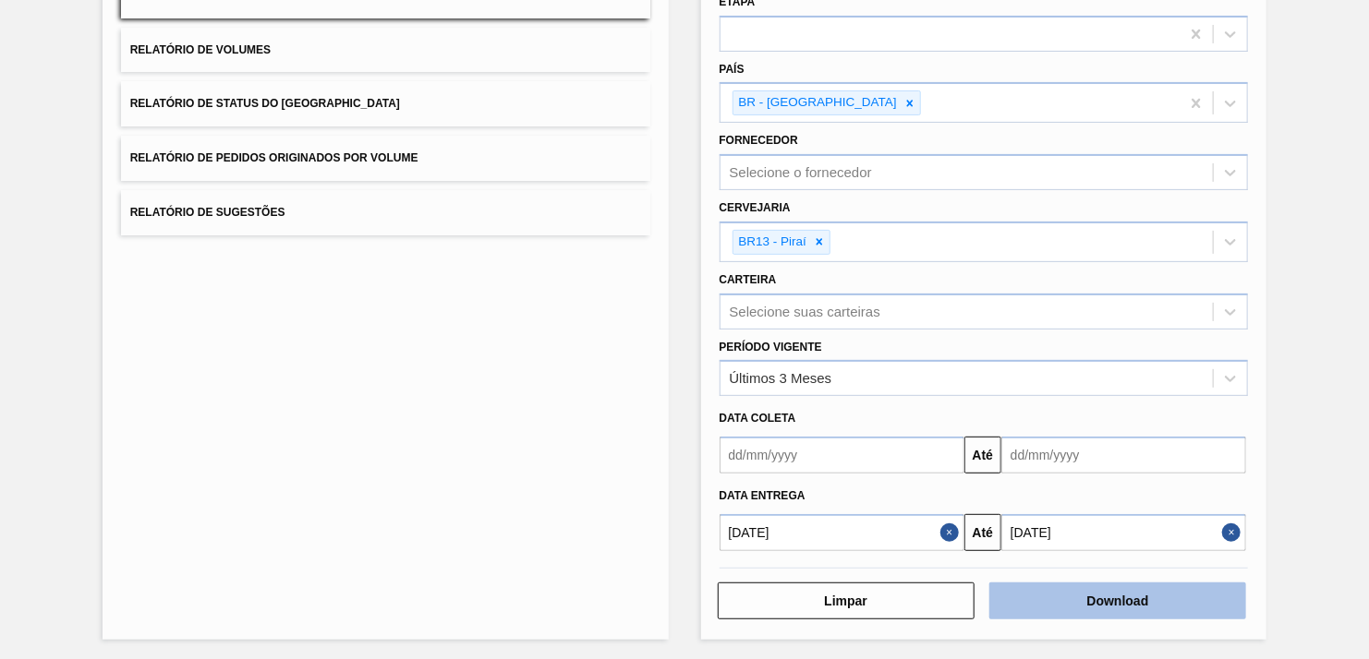
click at [1119, 599] on button "Download" at bounding box center [1117, 601] width 257 height 37
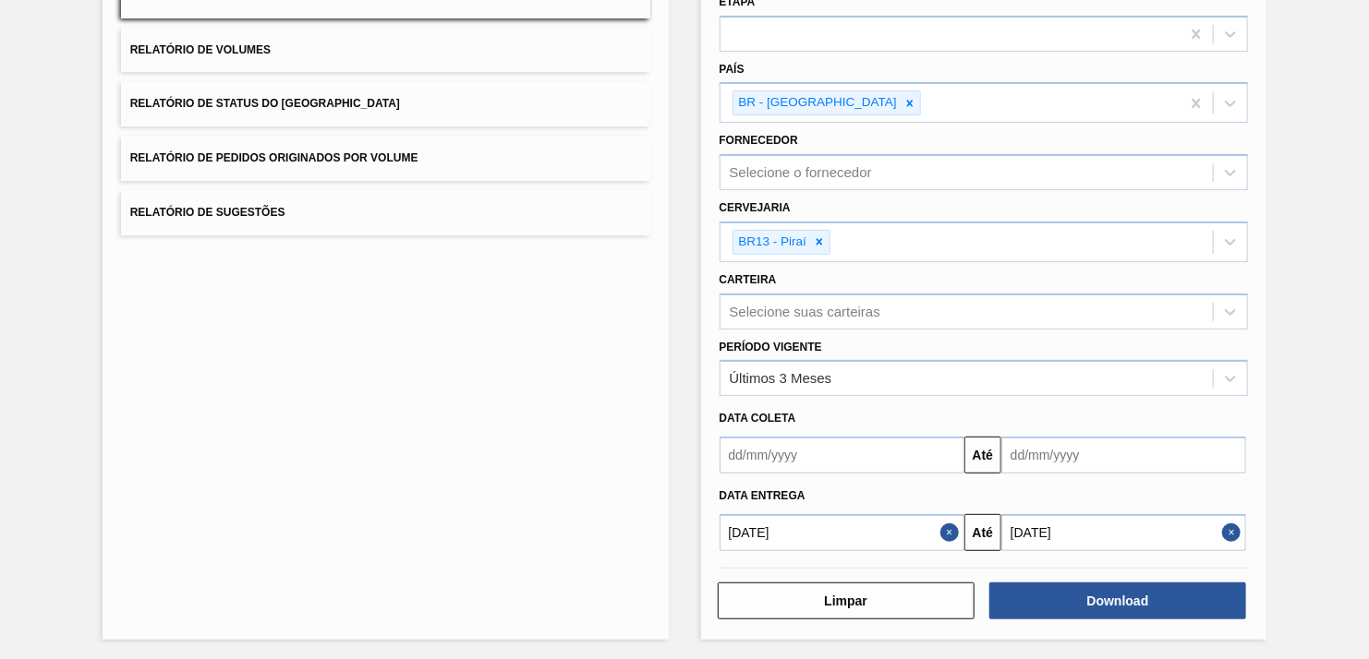
click at [483, 330] on div "Lista de Relatórios Relatório de Pedidos Relatório de Volumes Relatório de Stat…" at bounding box center [386, 279] width 566 height 721
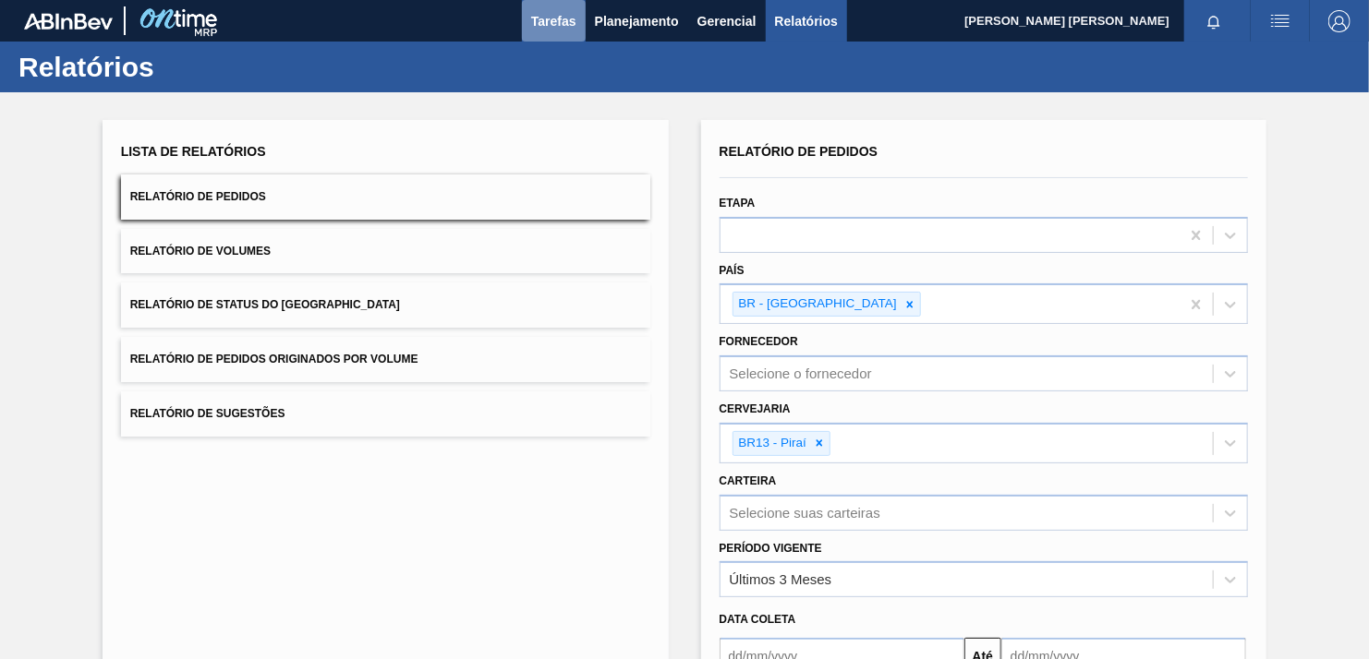
click at [540, 18] on span "Tarefas" at bounding box center [553, 21] width 45 height 22
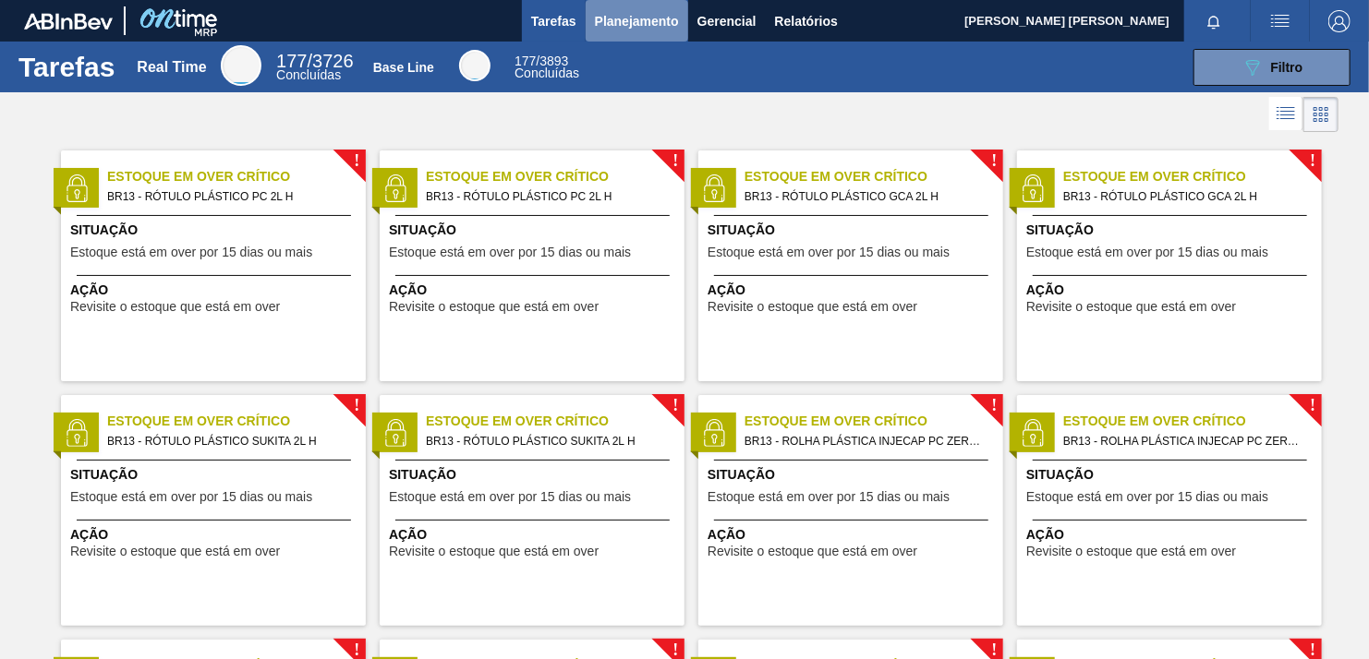
click at [623, 19] on span "Planejamento" at bounding box center [637, 21] width 84 height 22
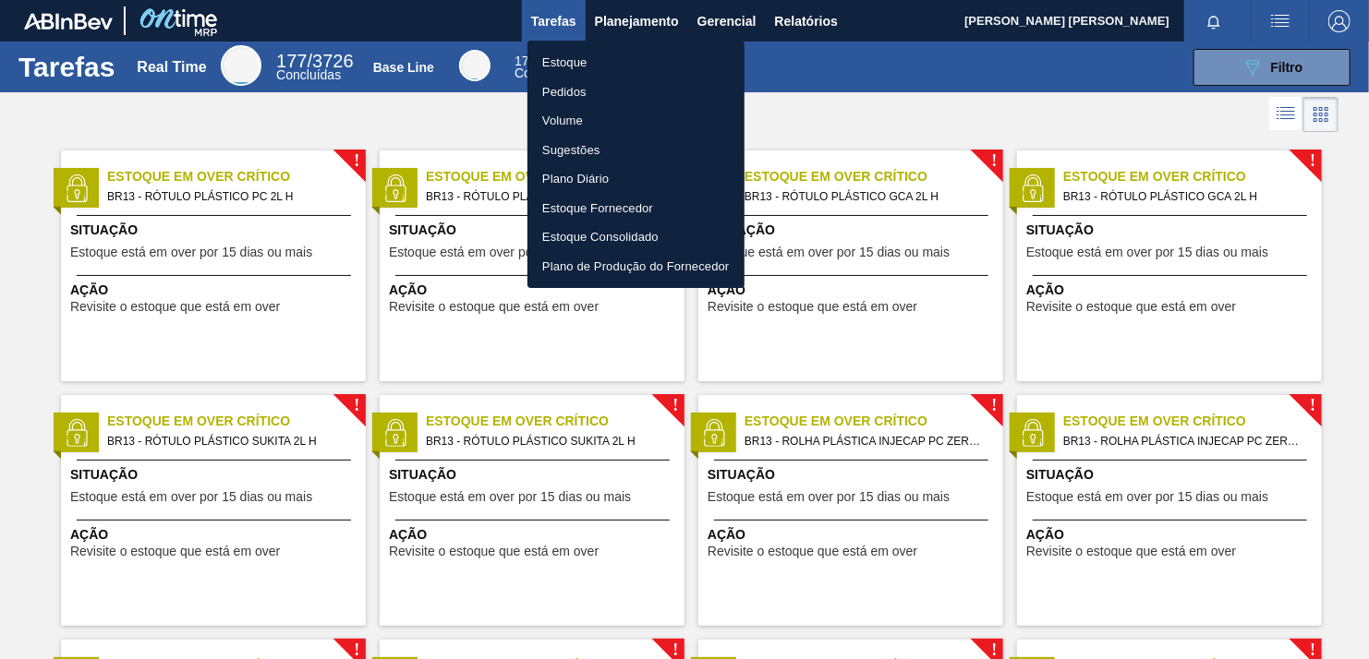
click at [627, 23] on div at bounding box center [684, 329] width 1369 height 659
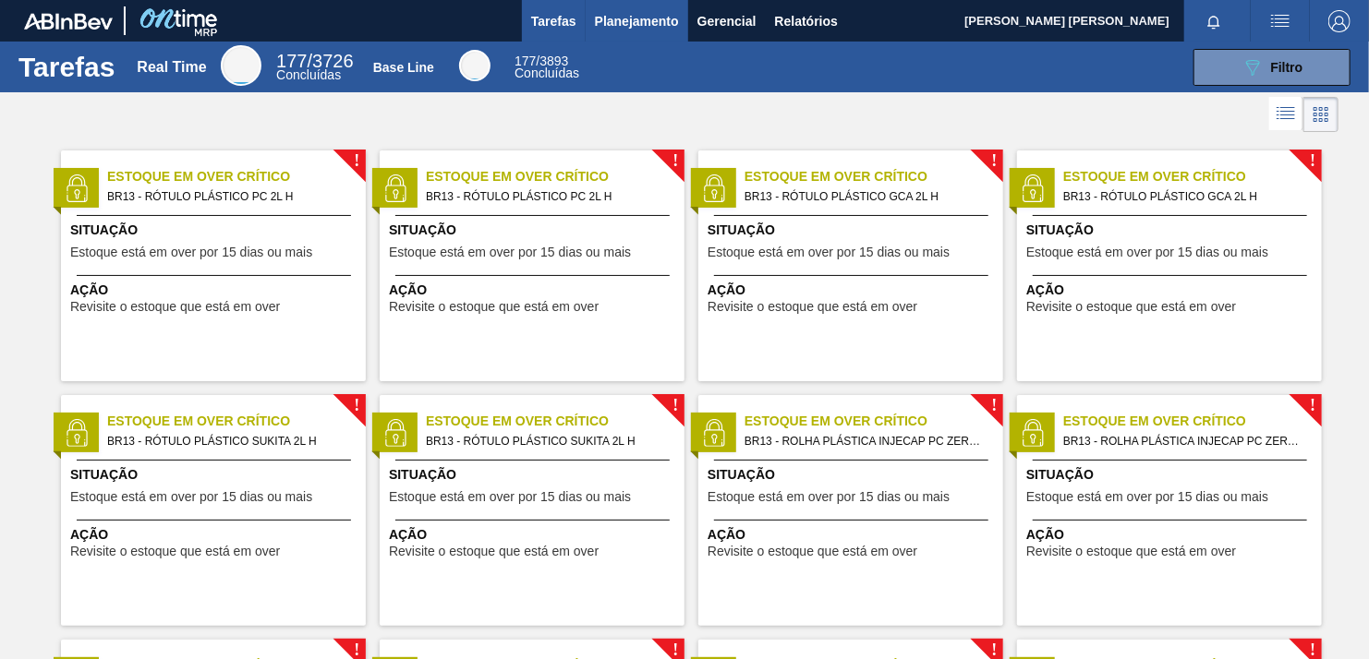
click at [621, 11] on span "Planejamento" at bounding box center [637, 21] width 84 height 22
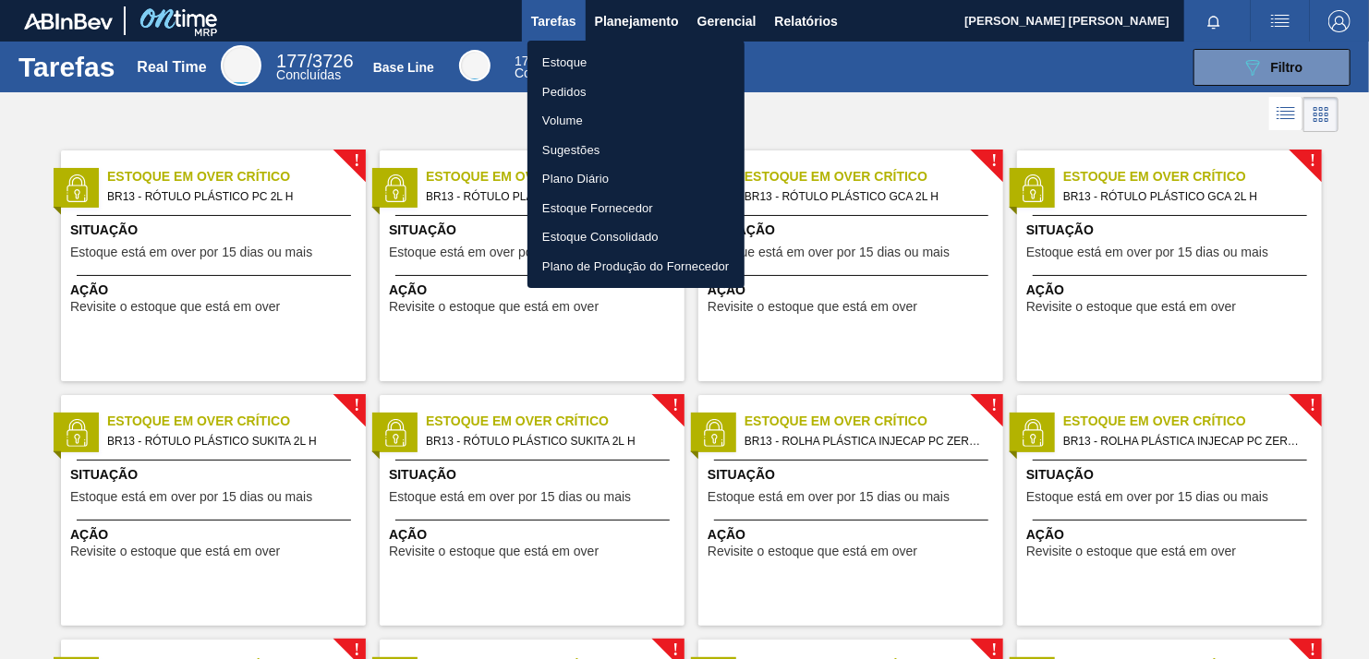
click at [575, 95] on li "Pedidos" at bounding box center [635, 93] width 217 height 30
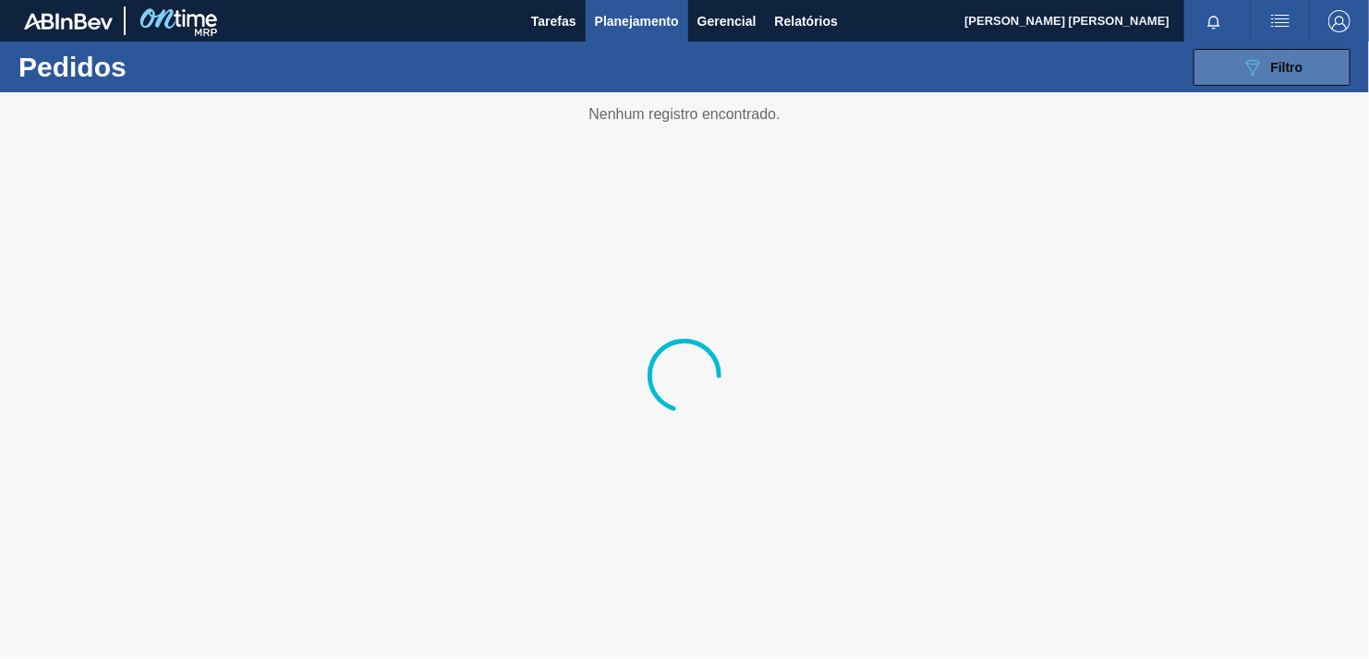
click at [1274, 70] on span "Filtro" at bounding box center [1287, 67] width 32 height 15
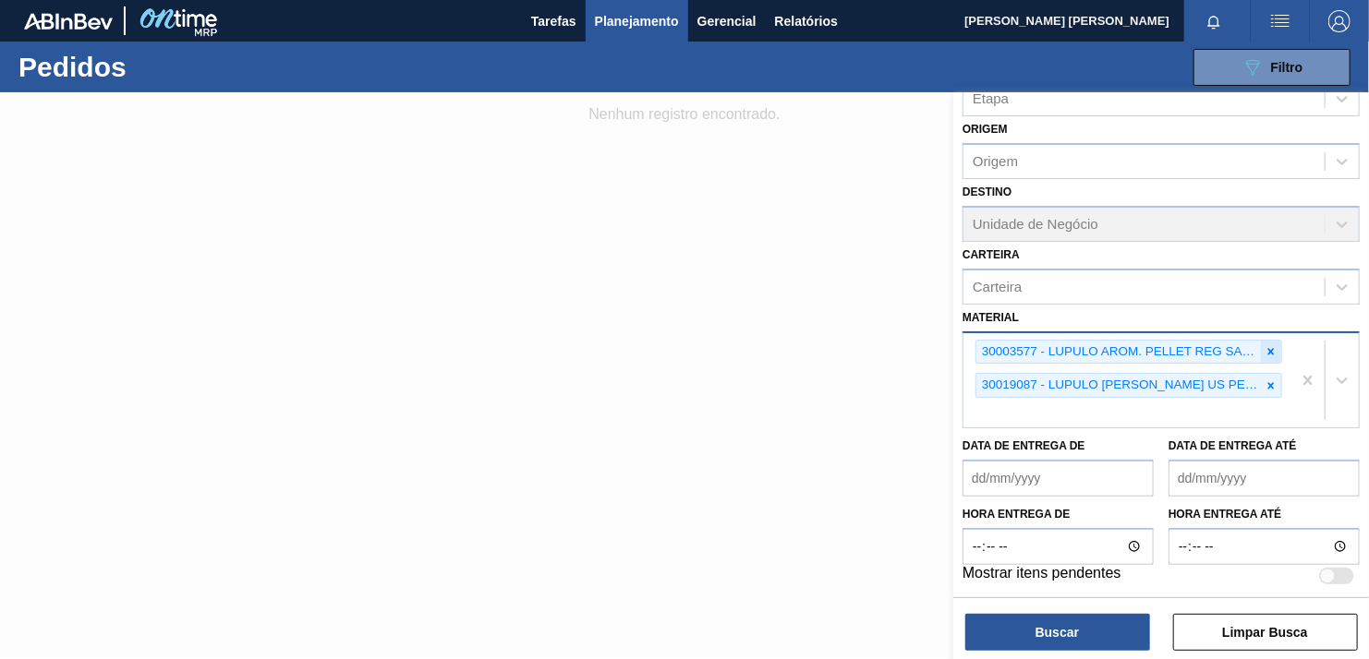
click at [1270, 348] on icon at bounding box center [1271, 351] width 6 height 6
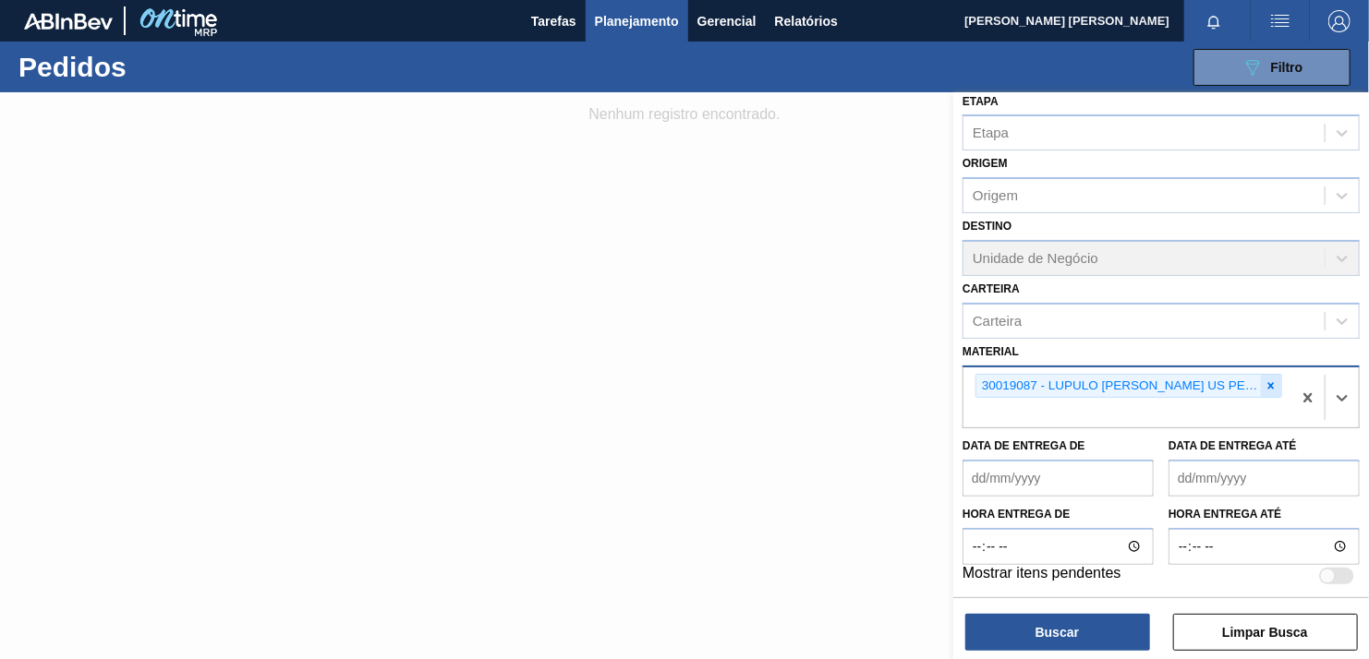
click at [1270, 375] on div at bounding box center [1271, 386] width 20 height 23
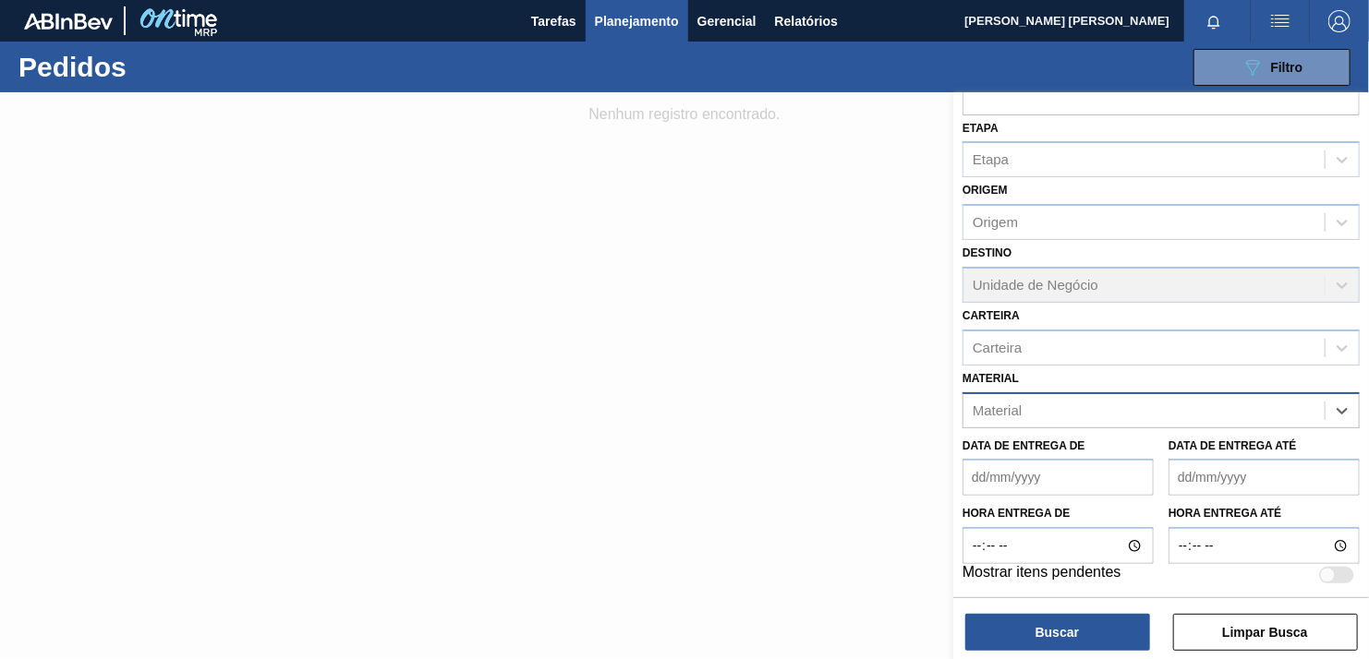
click at [1083, 410] on div "option 30019087 - LUPULO [PERSON_NAME] US PELLET HOSPTEINER, deselected. Select…" at bounding box center [1160, 411] width 397 height 36
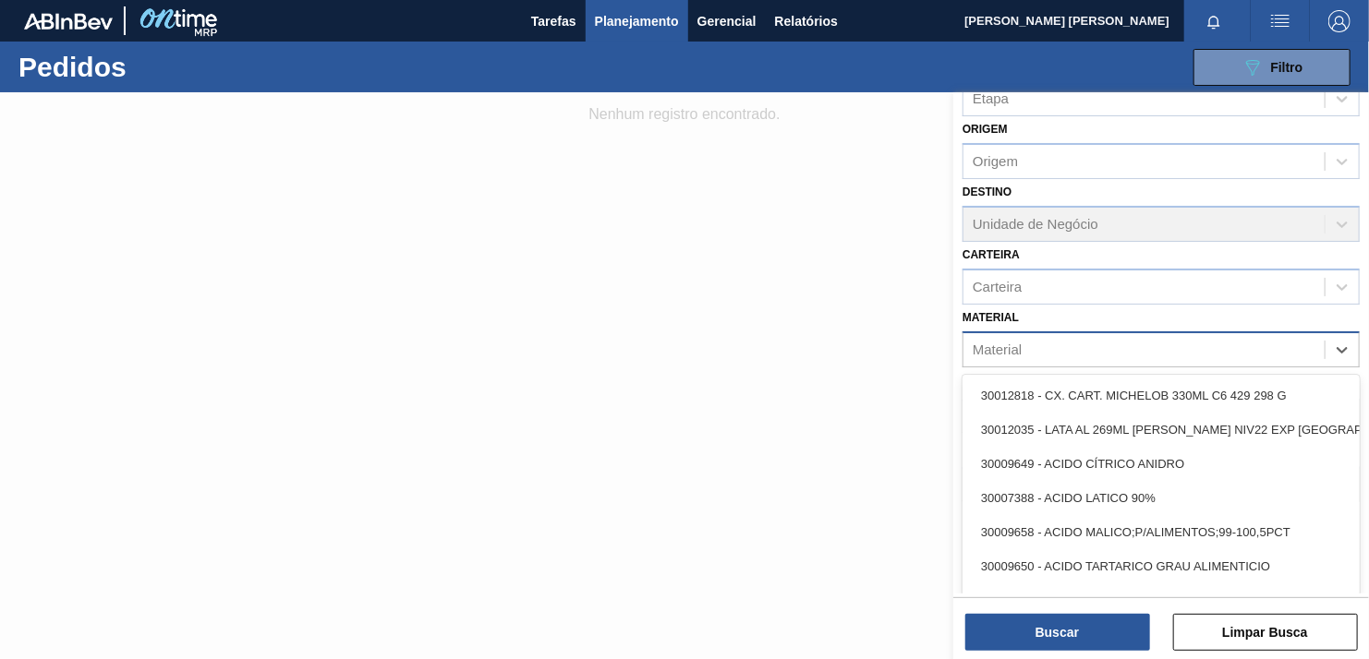
paste input "30003608"
type input "30003608"
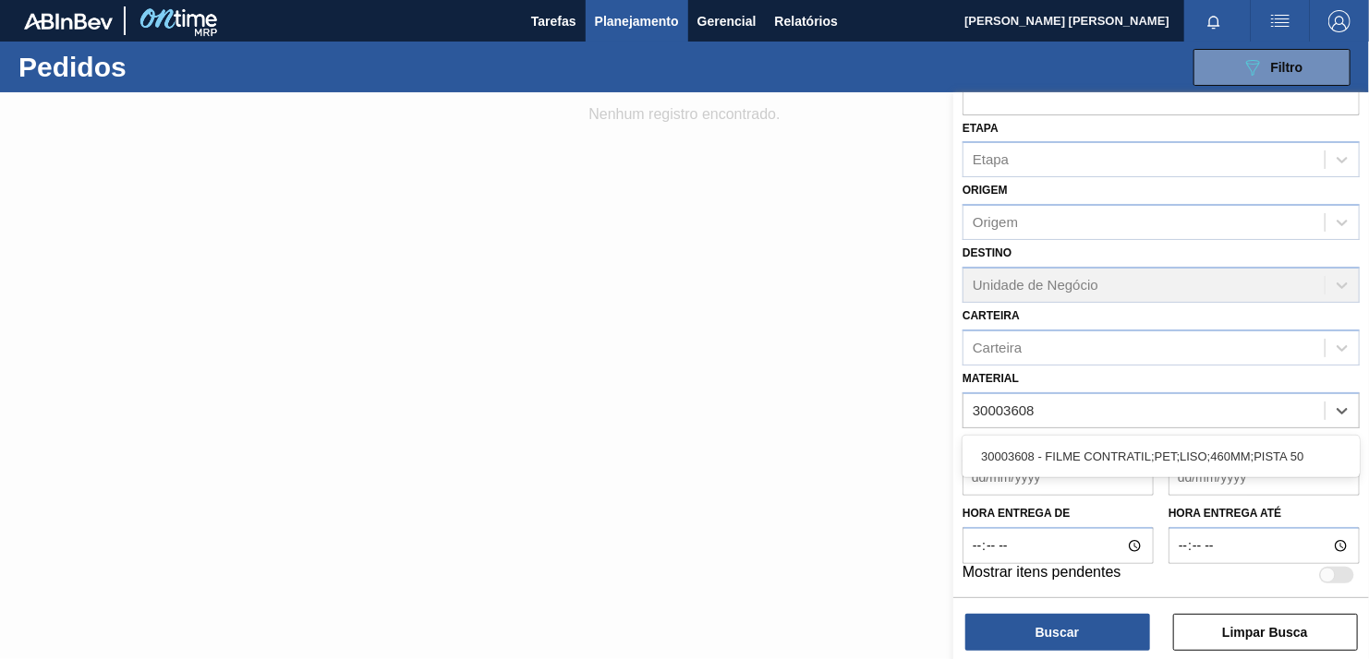
click at [1048, 441] on div "30003608 - FILME CONTRATIL;PET;LISO;460MM;PISTA 50" at bounding box center [1160, 457] width 397 height 34
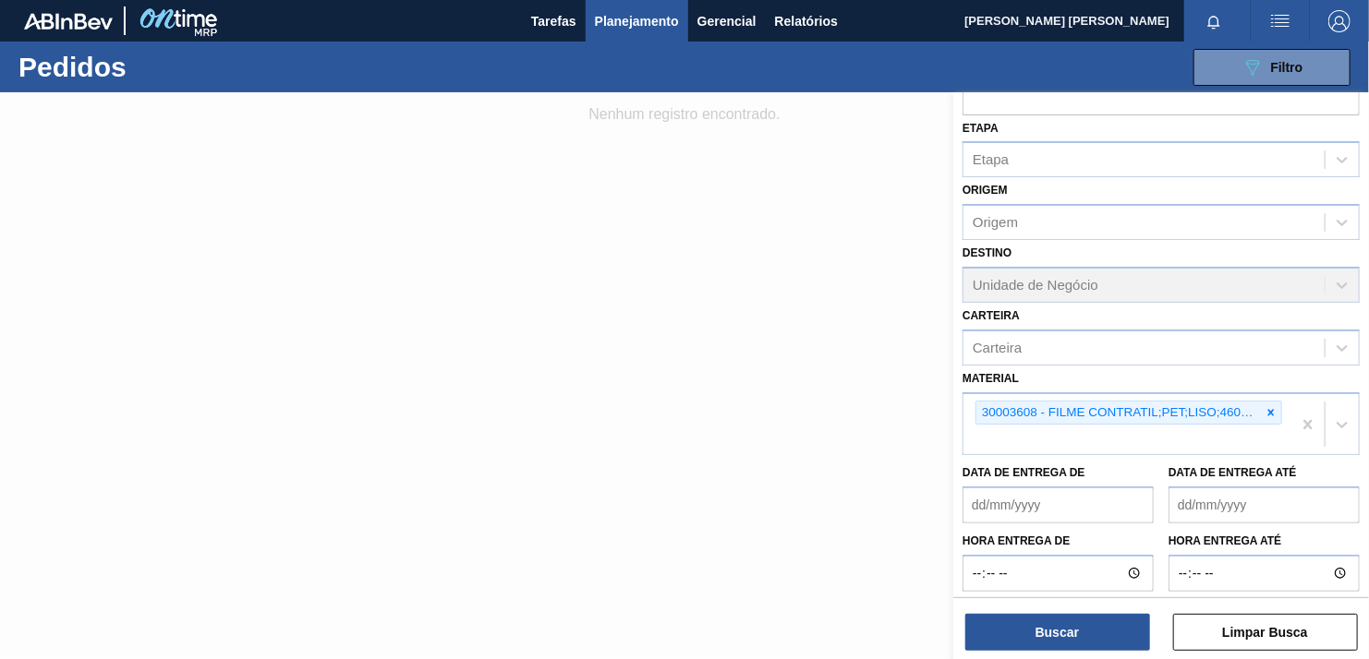
click at [1048, 466] on label "Data de Entrega de" at bounding box center [1023, 472] width 123 height 13
click at [1048, 487] on de "Data de Entrega de" at bounding box center [1057, 505] width 191 height 37
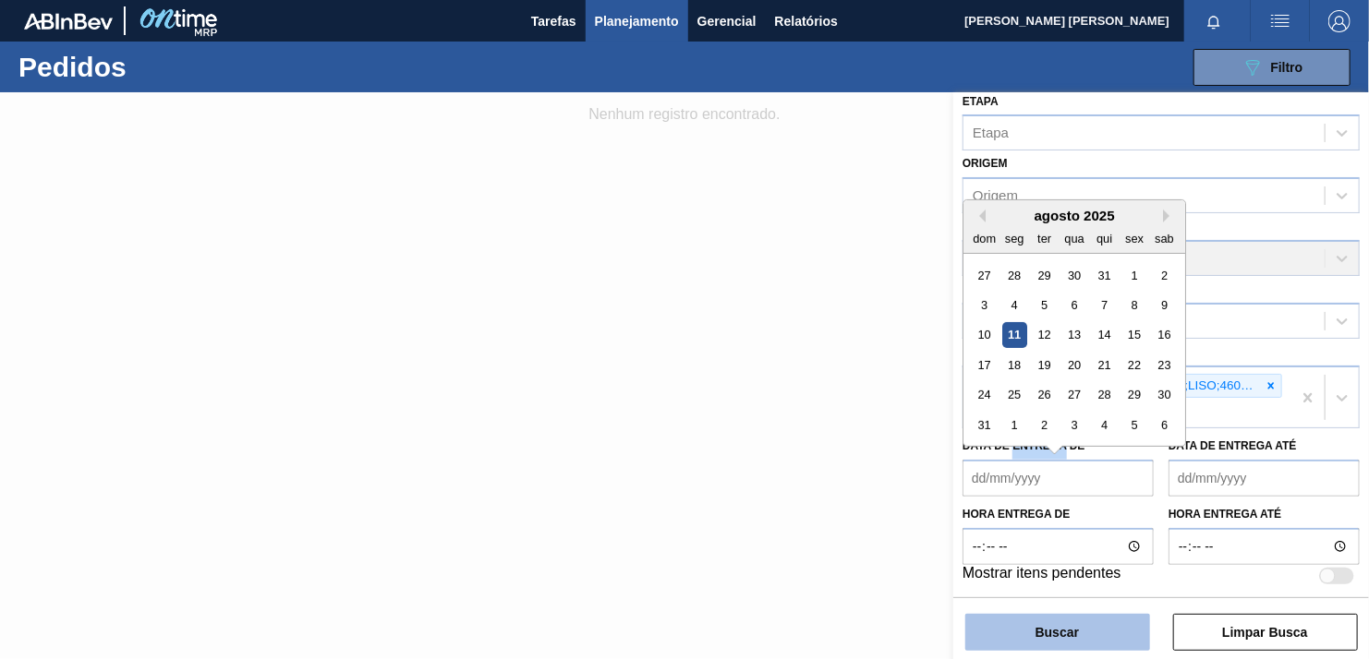
click at [1070, 628] on button "Buscar" at bounding box center [1057, 632] width 185 height 37
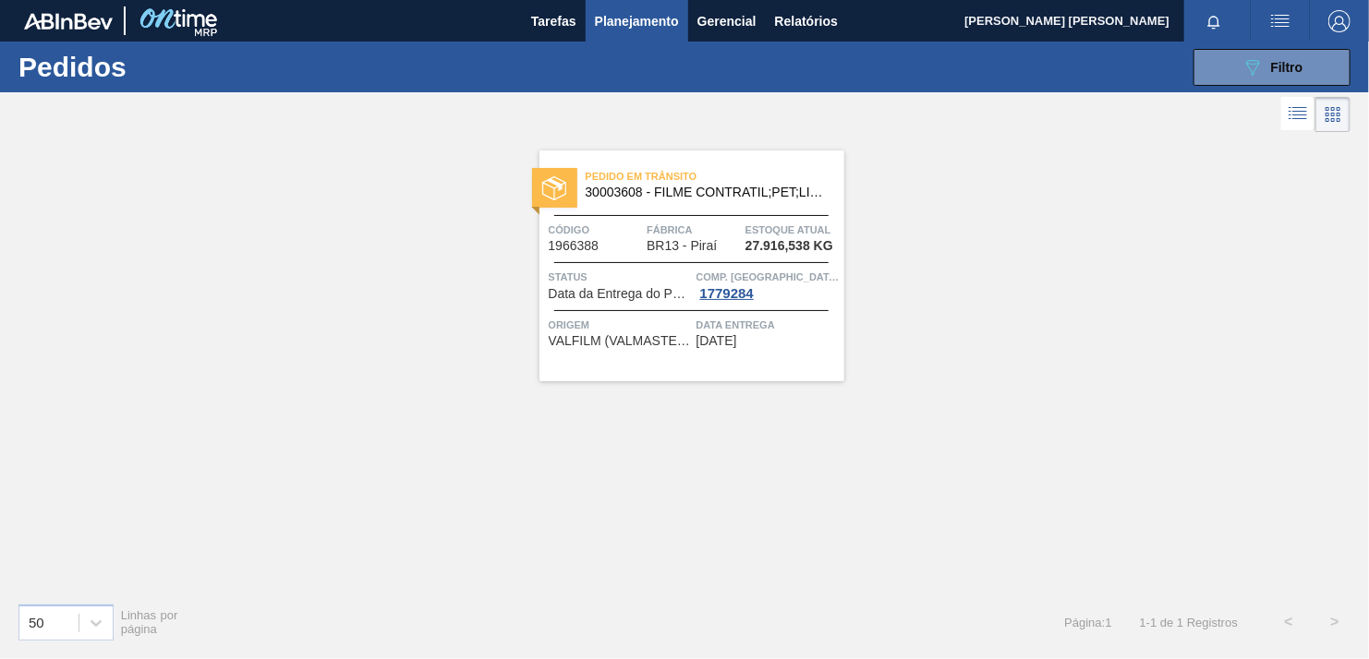
click at [1222, 196] on div "Pedido [PERSON_NAME] 30003608 - FILME CONTRATIL;PET;LISO;460MM;PISTA 50 Código …" at bounding box center [684, 363] width 1369 height 452
click at [1250, 80] on button "089F7B8B-B2A5-4AFE-B5C0-19BA573D28AC Filtro" at bounding box center [1271, 67] width 157 height 37
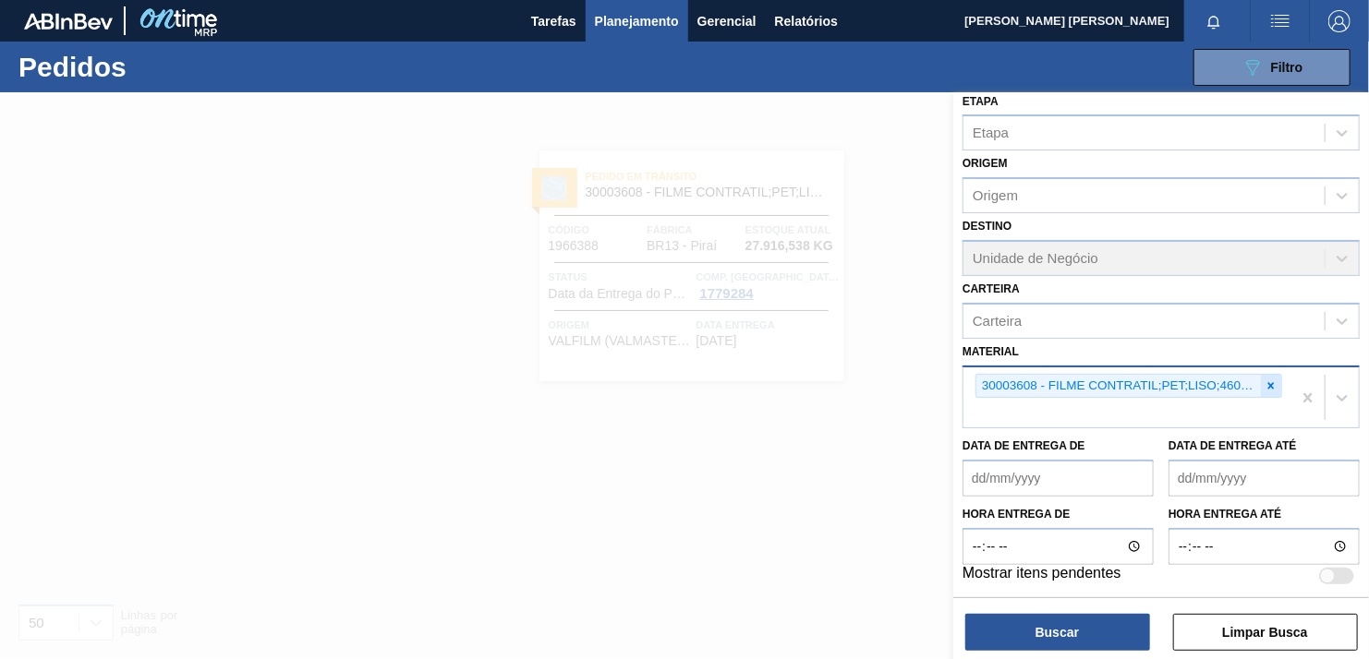
click at [1275, 381] on icon at bounding box center [1270, 386] width 13 height 13
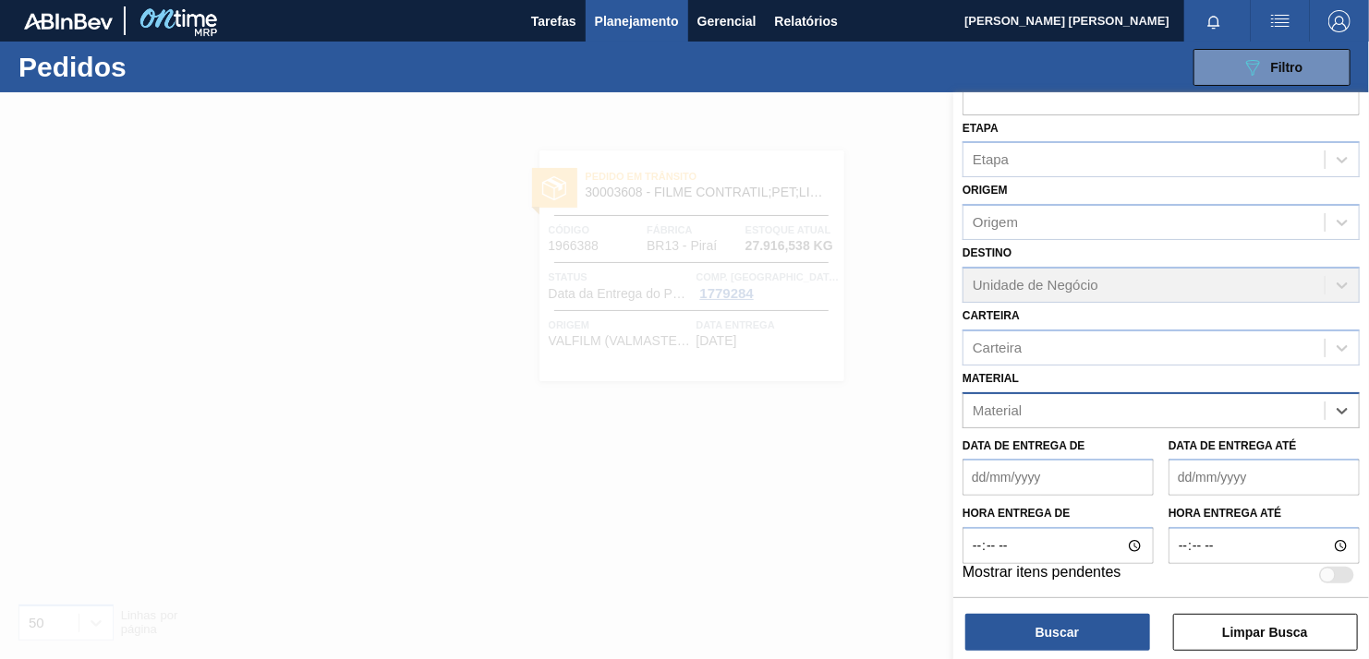
click at [1152, 393] on div "Material" at bounding box center [1160, 411] width 397 height 36
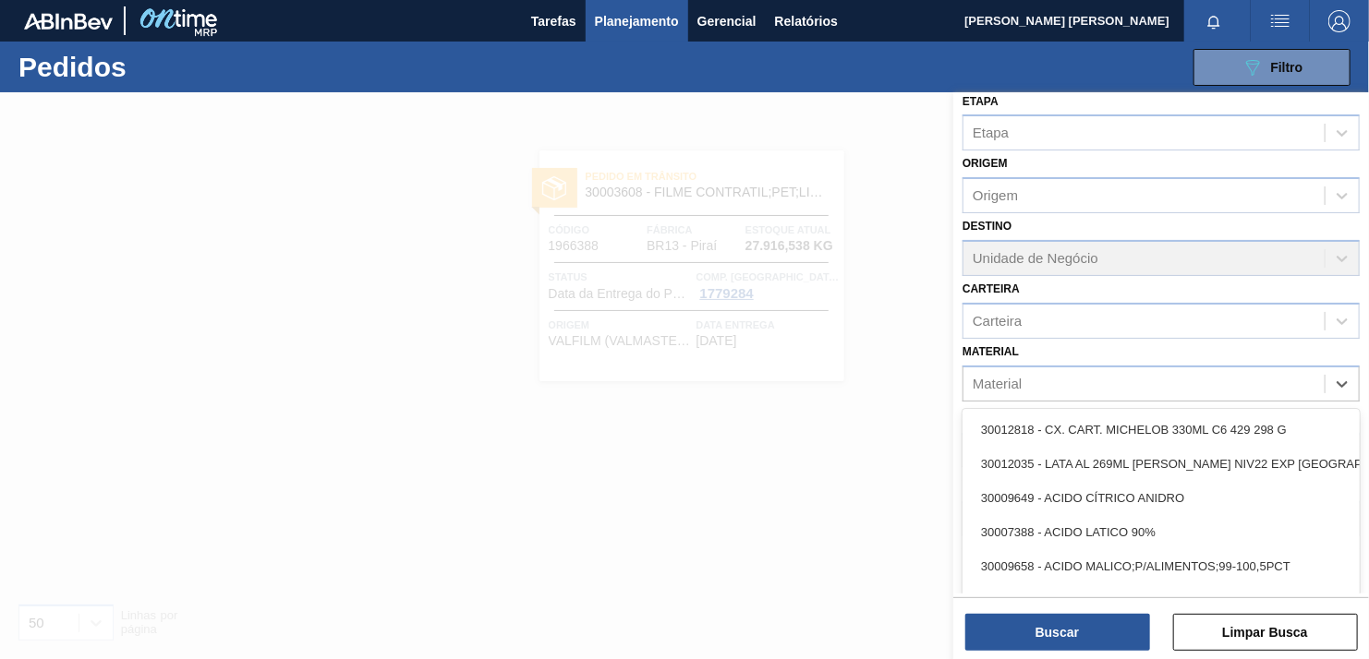
paste input "30003525"
type input "30003525"
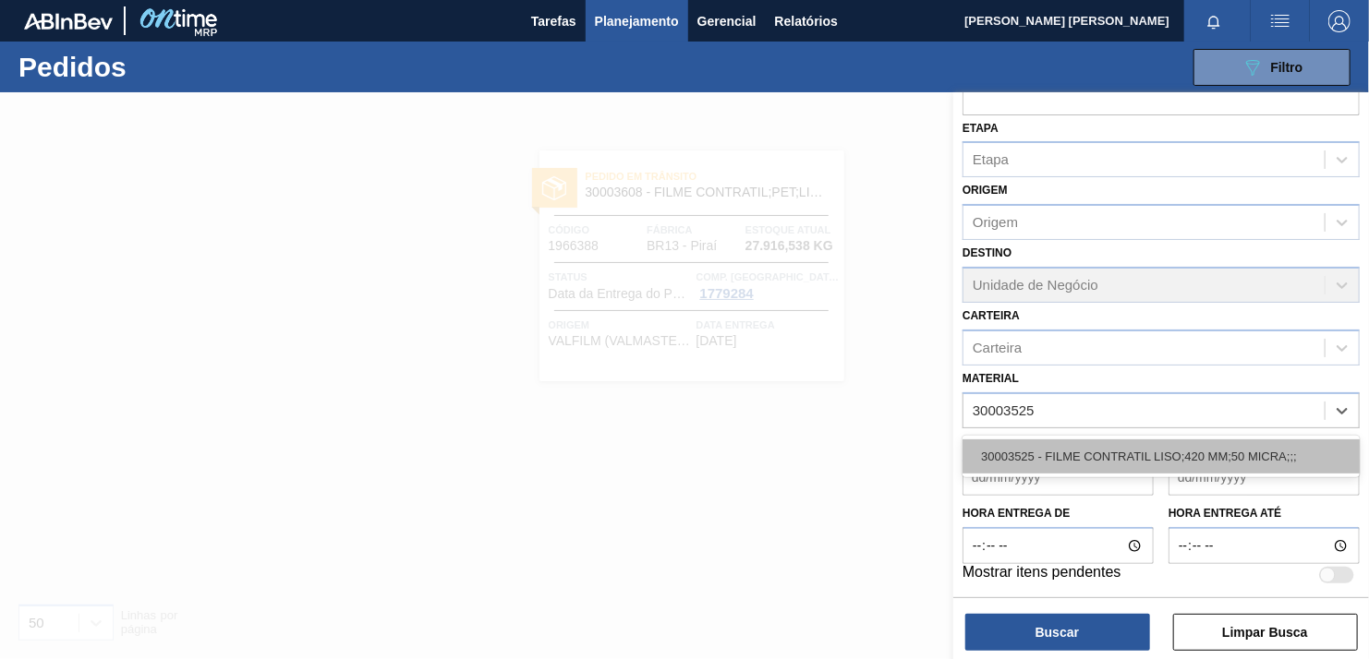
click at [1104, 458] on div "30003525 - FILME CONTRATIL LISO;420 MM;50 MICRA;;;" at bounding box center [1160, 457] width 397 height 34
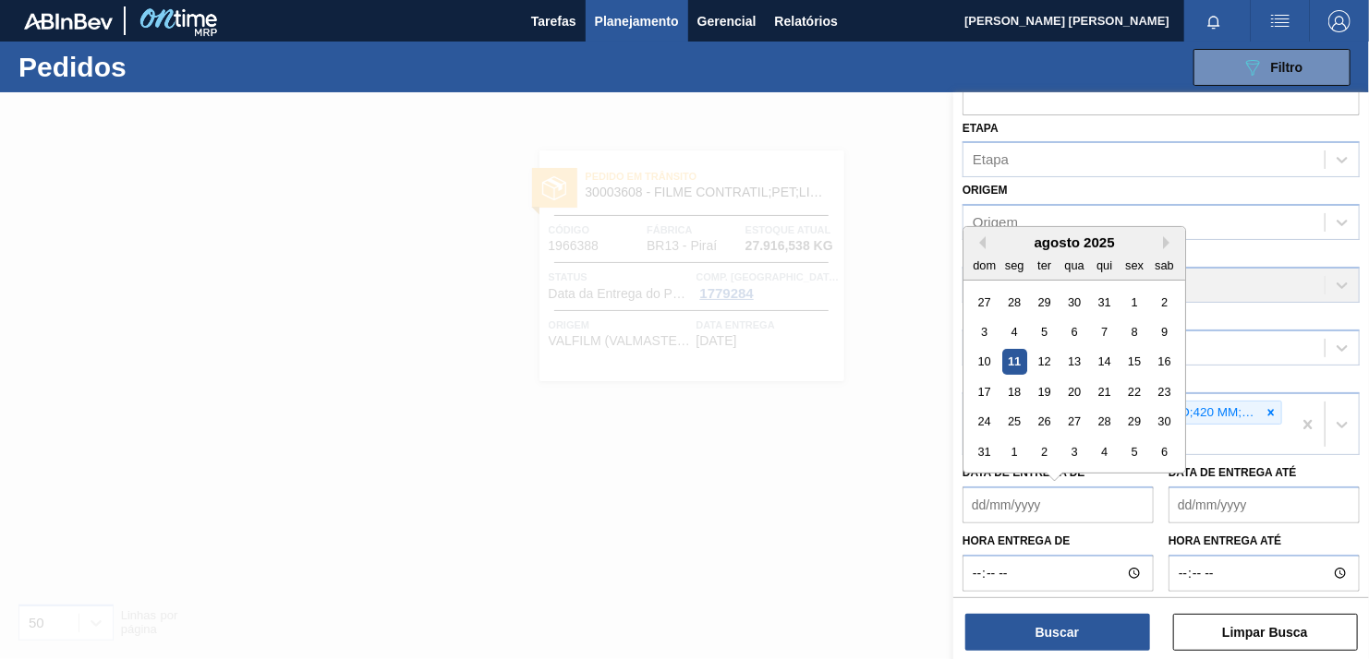
click at [1104, 487] on de "Data de Entrega de" at bounding box center [1057, 505] width 191 height 37
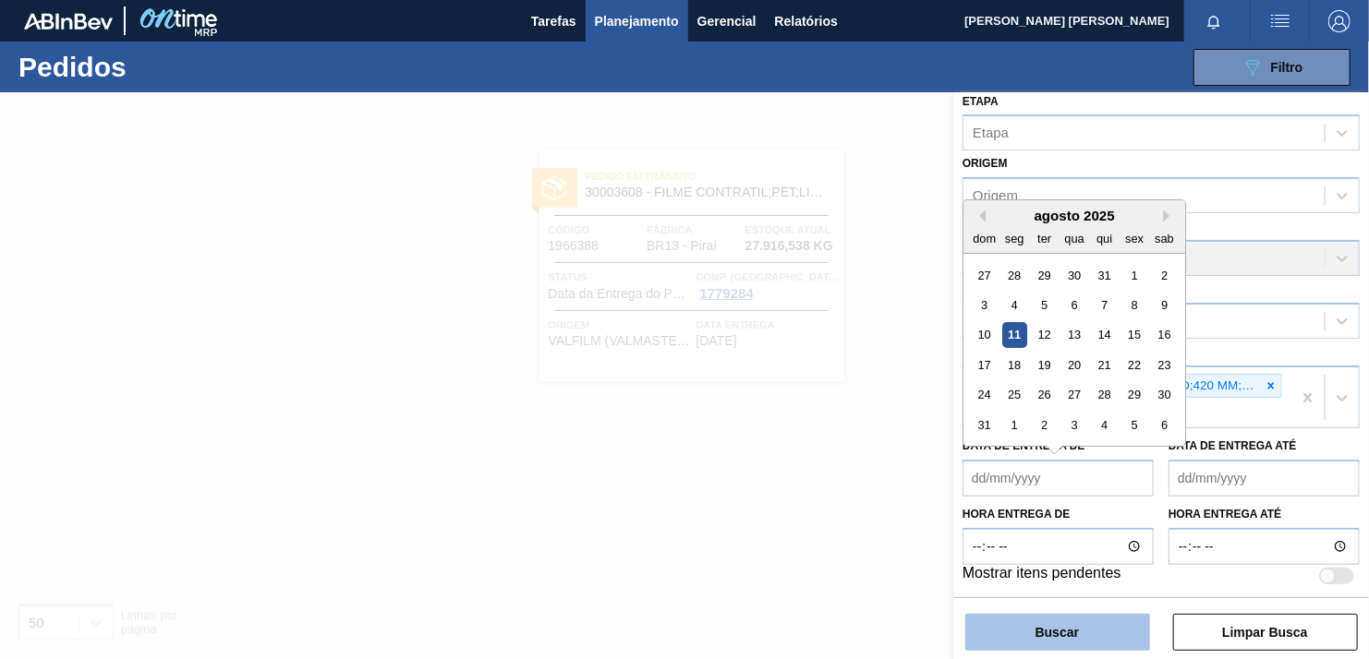
click at [1076, 625] on button "Buscar" at bounding box center [1057, 632] width 185 height 37
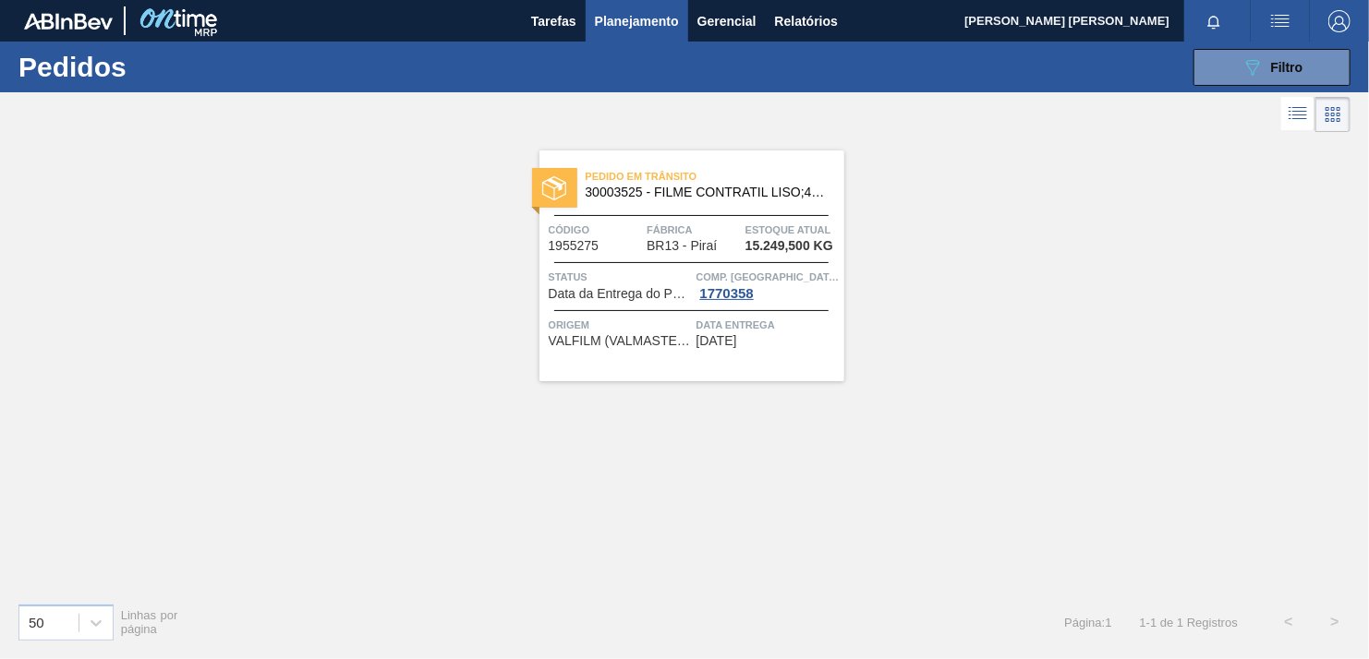
click at [1230, 262] on div "Pedido [PERSON_NAME] 30003525 - FILME CONTRATIL LISO;420 MM;50 MICRA;;; Código …" at bounding box center [684, 363] width 1369 height 452
click at [1292, 247] on div "Pedido [PERSON_NAME] 30003525 - FILME CONTRATIL LISO;420 MM;50 MICRA;;; Código …" at bounding box center [684, 363] width 1369 height 452
drag, startPoint x: 1292, startPoint y: 247, endPoint x: 1214, endPoint y: 244, distance: 78.6
click at [1292, 247] on div "Pedido [PERSON_NAME] 30003525 - FILME CONTRATIL LISO;420 MM;50 MICRA;;; Código …" at bounding box center [684, 363] width 1369 height 452
click at [1226, 71] on button "089F7B8B-B2A5-4AFE-B5C0-19BA573D28AC Filtro" at bounding box center [1271, 67] width 157 height 37
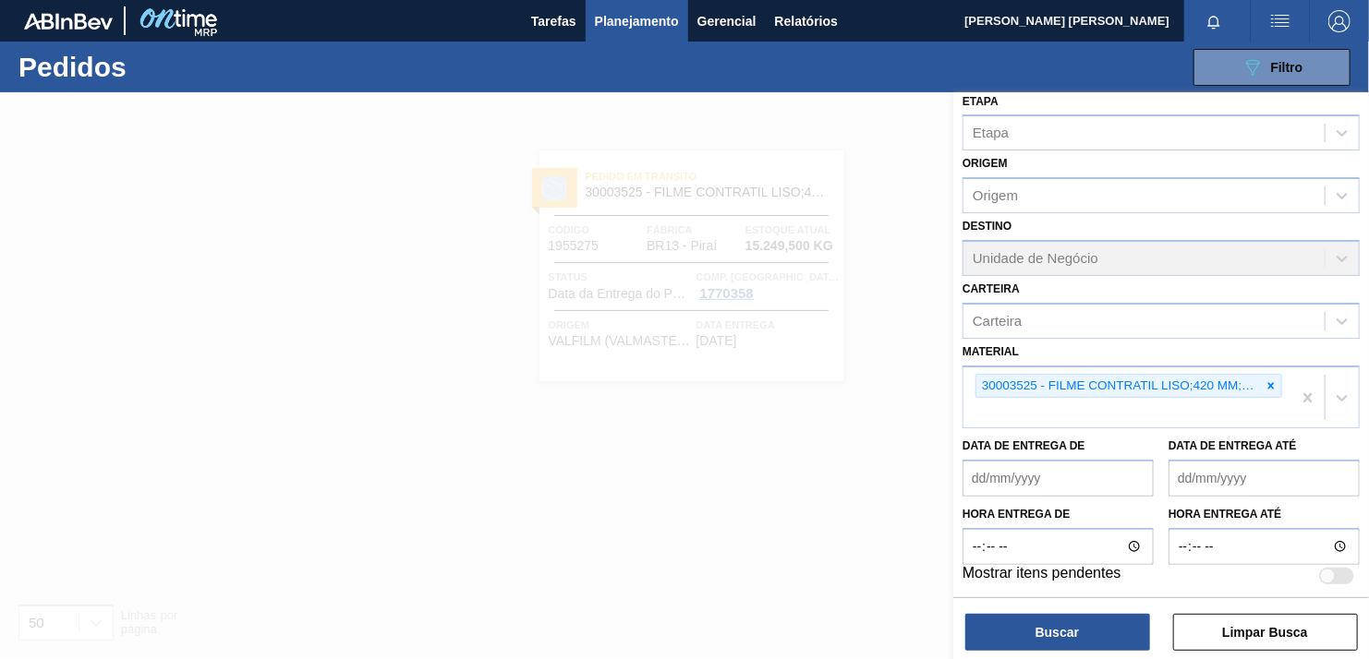
click at [936, 179] on div at bounding box center [684, 421] width 1369 height 659
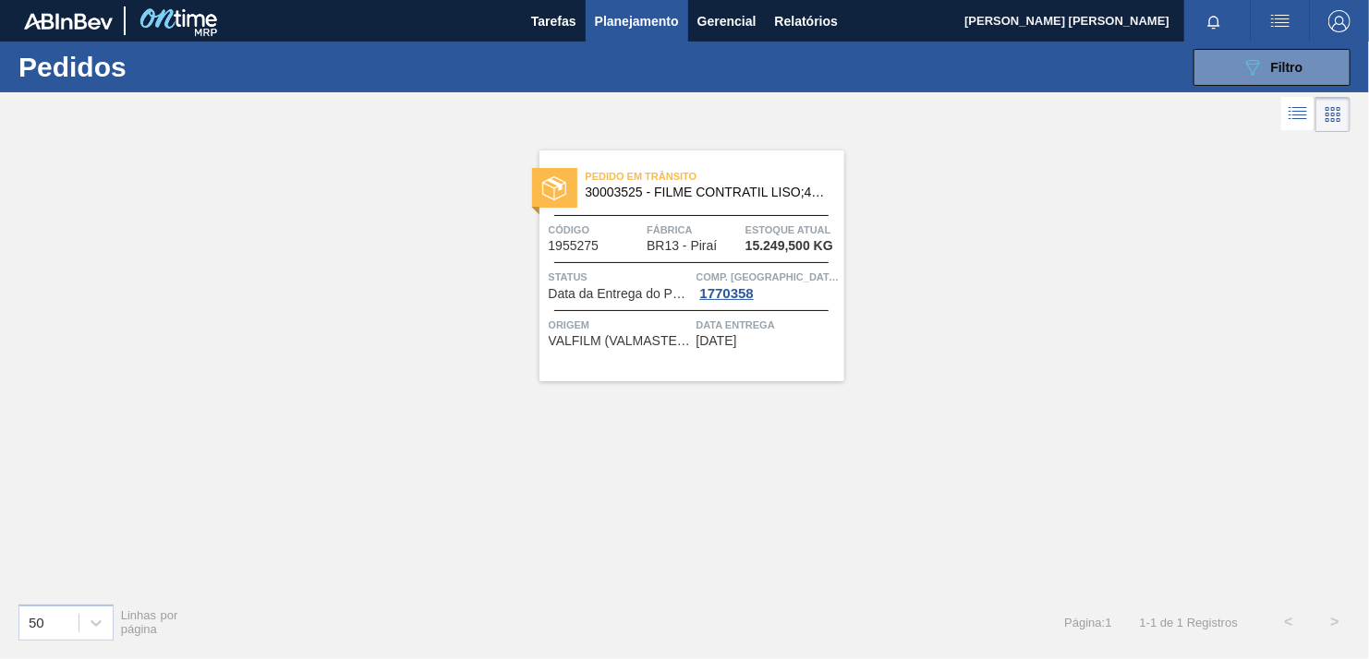
click at [1196, 353] on div "Pedido [PERSON_NAME] 30003525 - FILME CONTRATIL LISO;420 MM;50 MICRA;;; Código …" at bounding box center [684, 363] width 1369 height 452
